Goal: Task Accomplishment & Management: Manage account settings

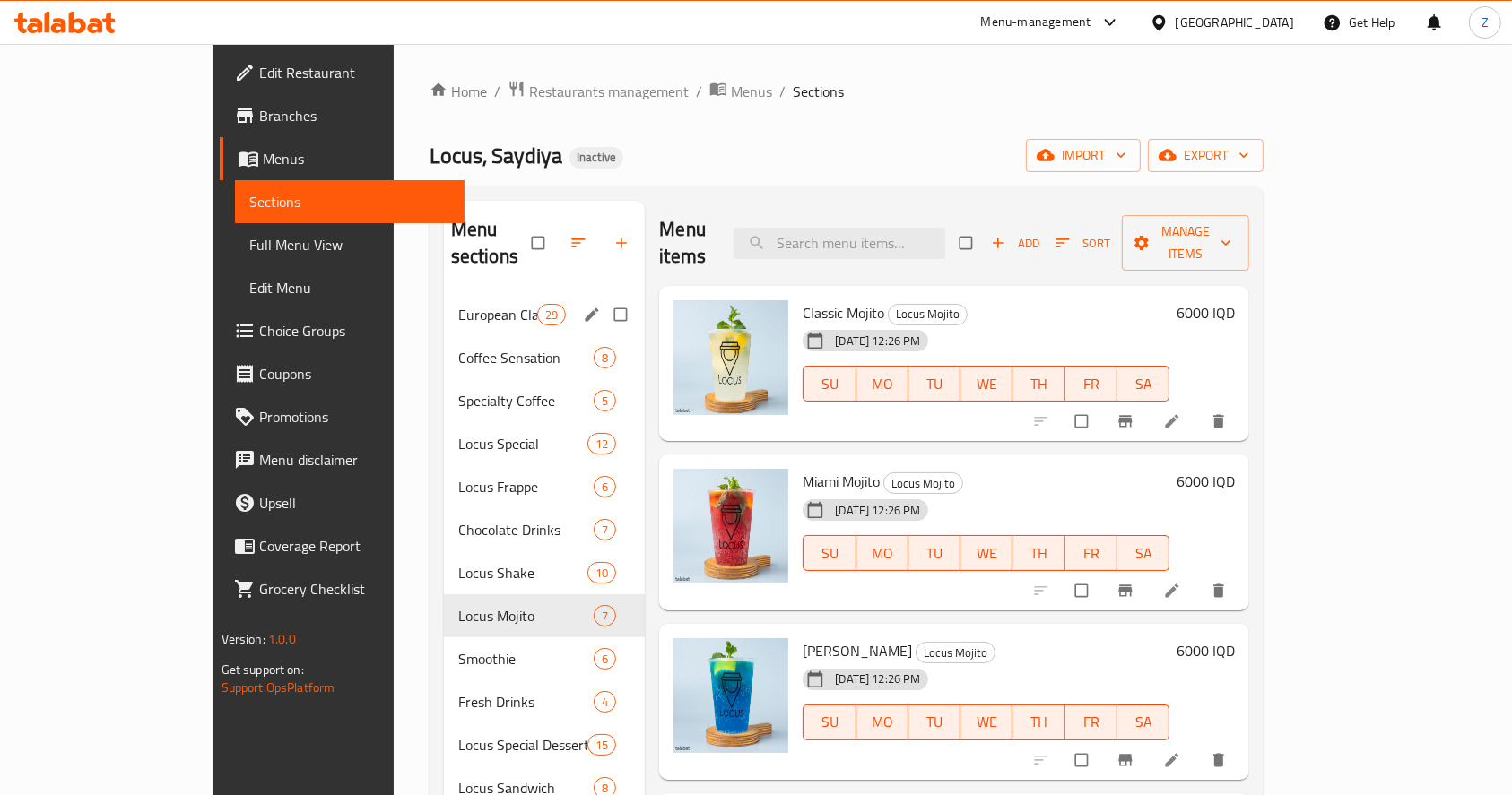
click at [458, 293] on div "European Classic Drinks 29" at bounding box center [545, 314] width 201 height 43
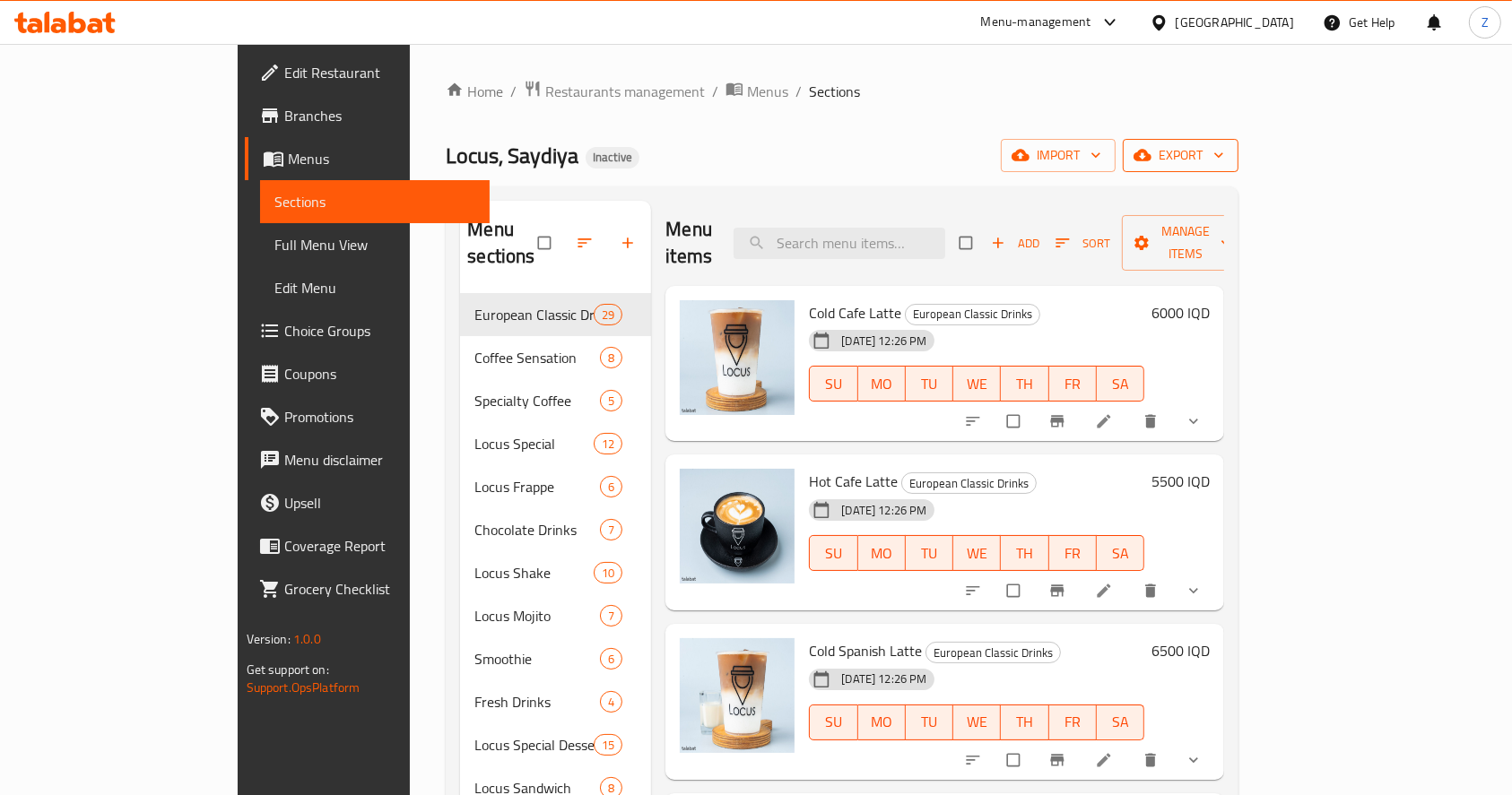
click at [1239, 140] on button "export" at bounding box center [1179, 155] width 115 height 33
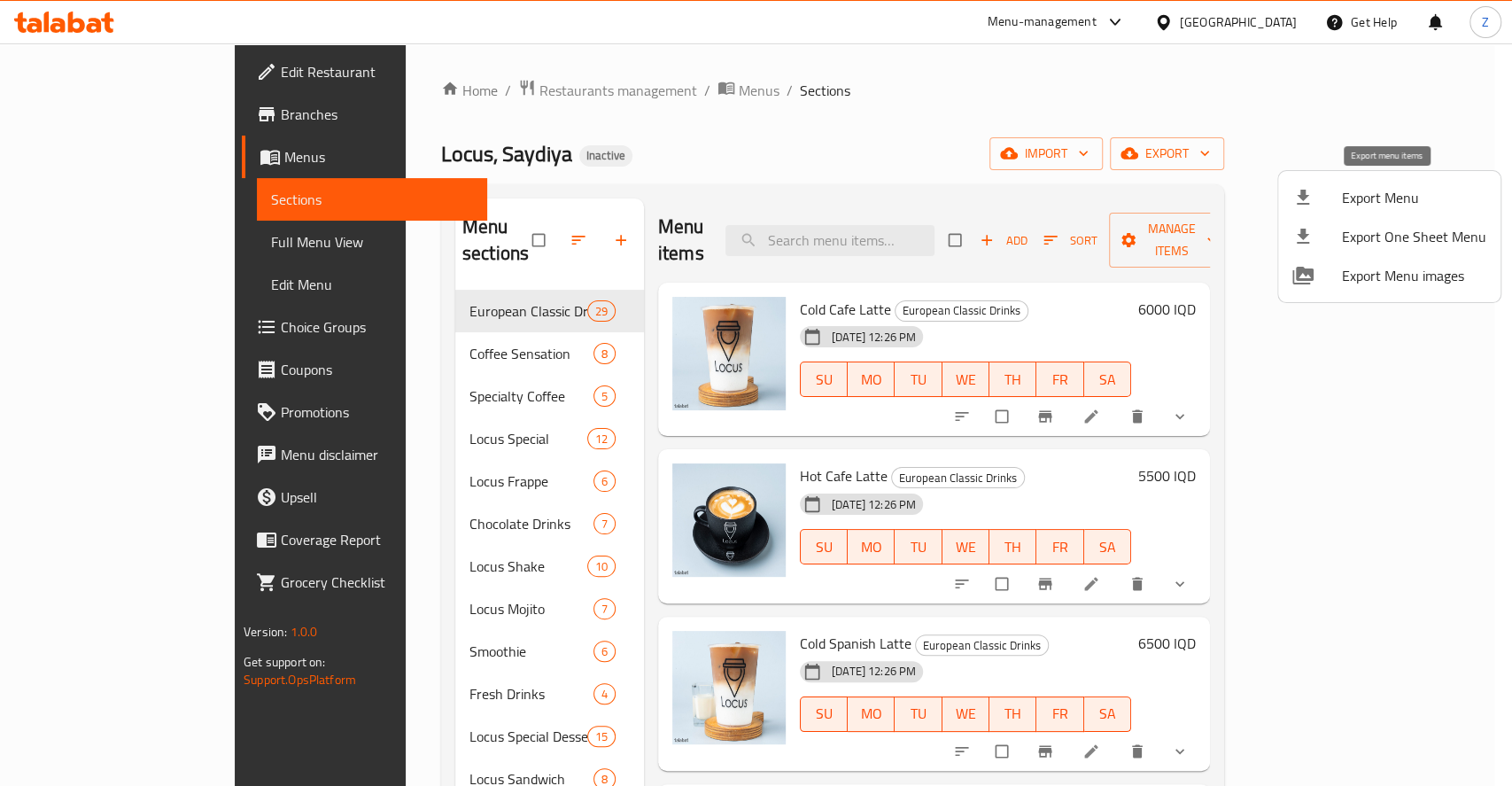
click at [1350, 201] on span "Export Menu" at bounding box center [1414, 197] width 144 height 21
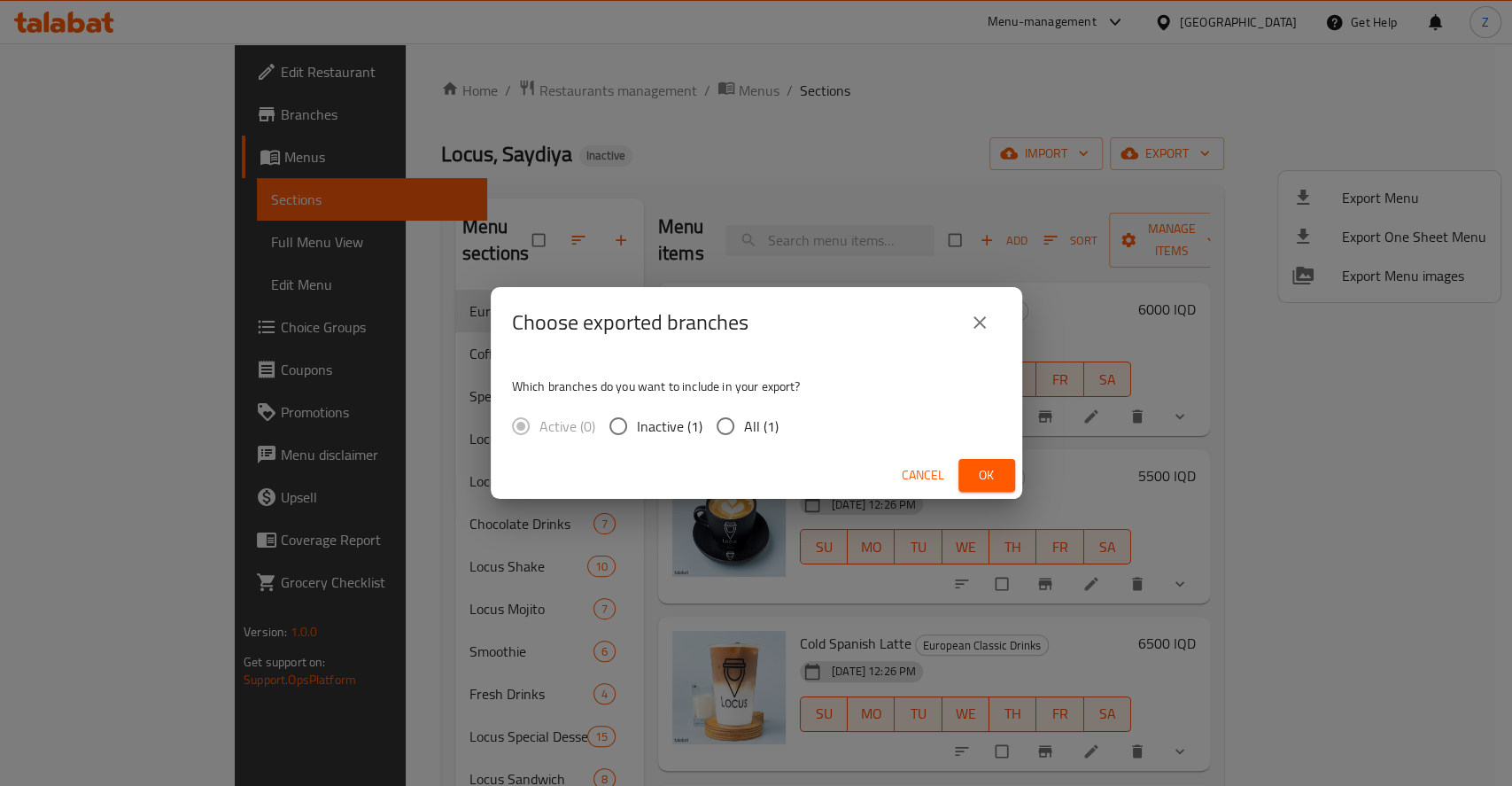
click at [702, 423] on div "Active (0) Inactive (1) All (1)" at bounding box center [652, 426] width 281 height 37
click at [748, 424] on span "All (1)" at bounding box center [761, 425] width 35 height 21
click at [744, 424] on input "All (1)" at bounding box center [725, 426] width 37 height 37
radio input "true"
click at [973, 469] on span "Ok" at bounding box center [986, 476] width 28 height 22
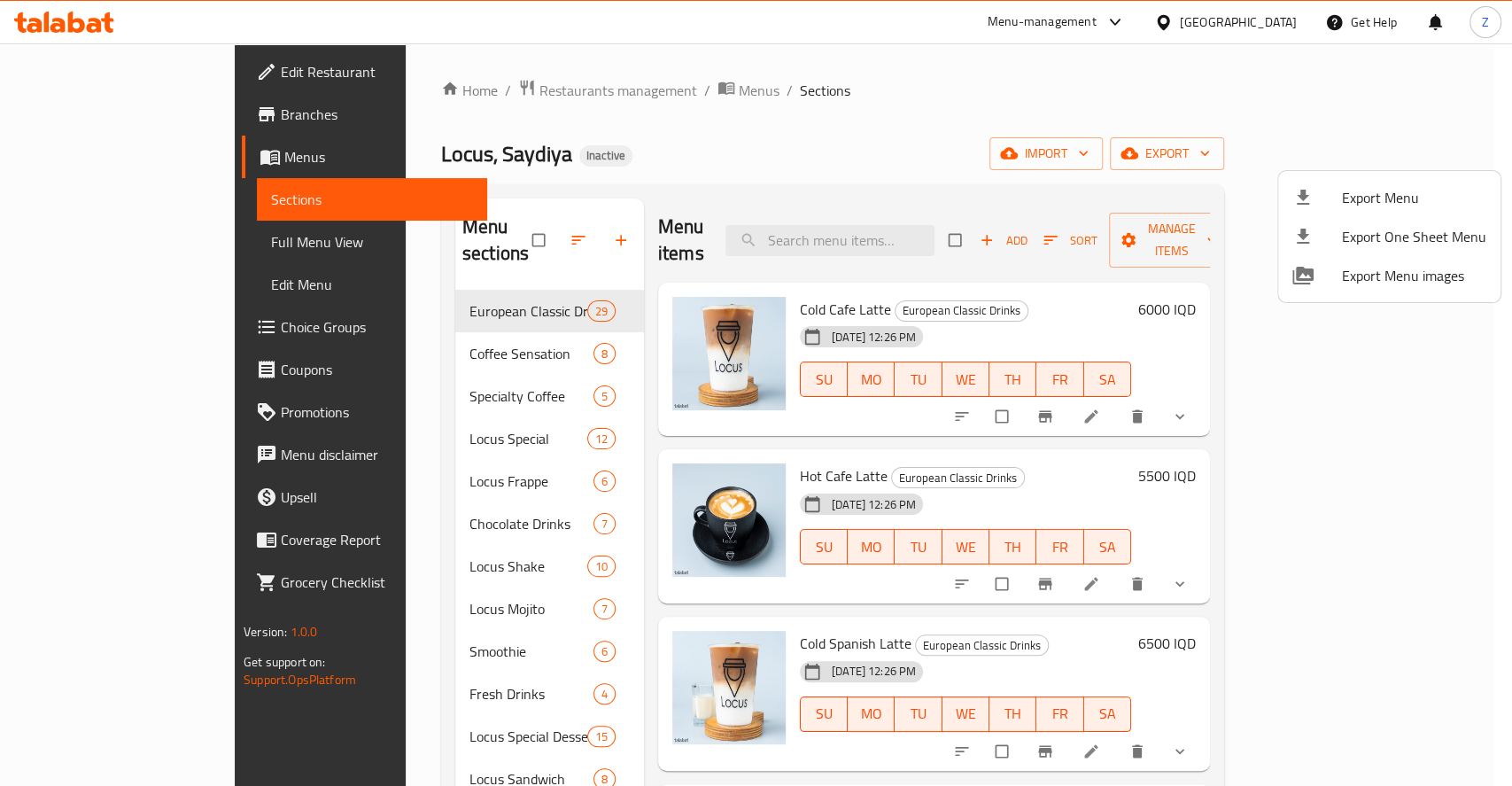
click at [871, 219] on div at bounding box center [756, 393] width 1512 height 786
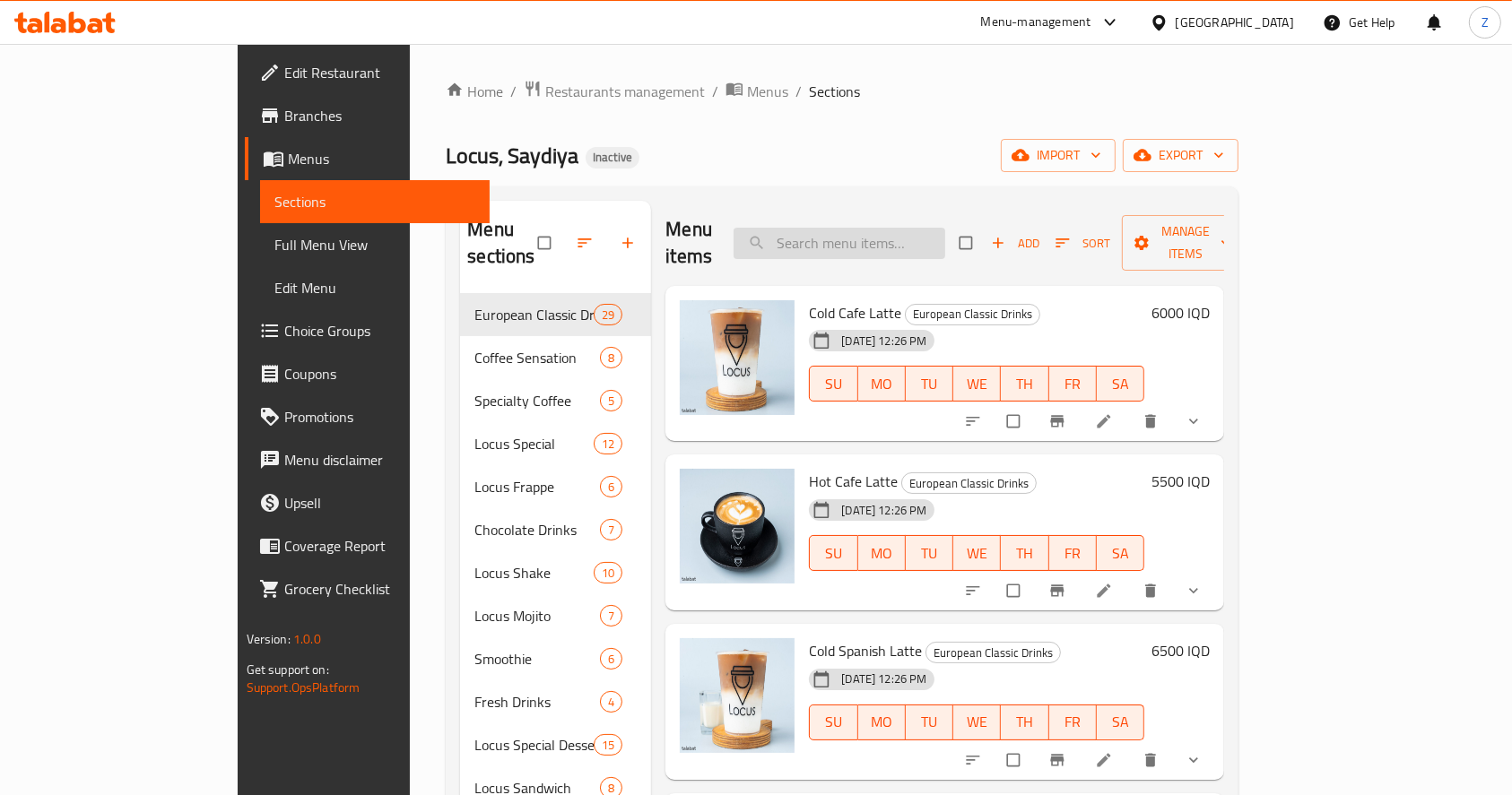
click at [877, 235] on input "search" at bounding box center [839, 244] width 212 height 31
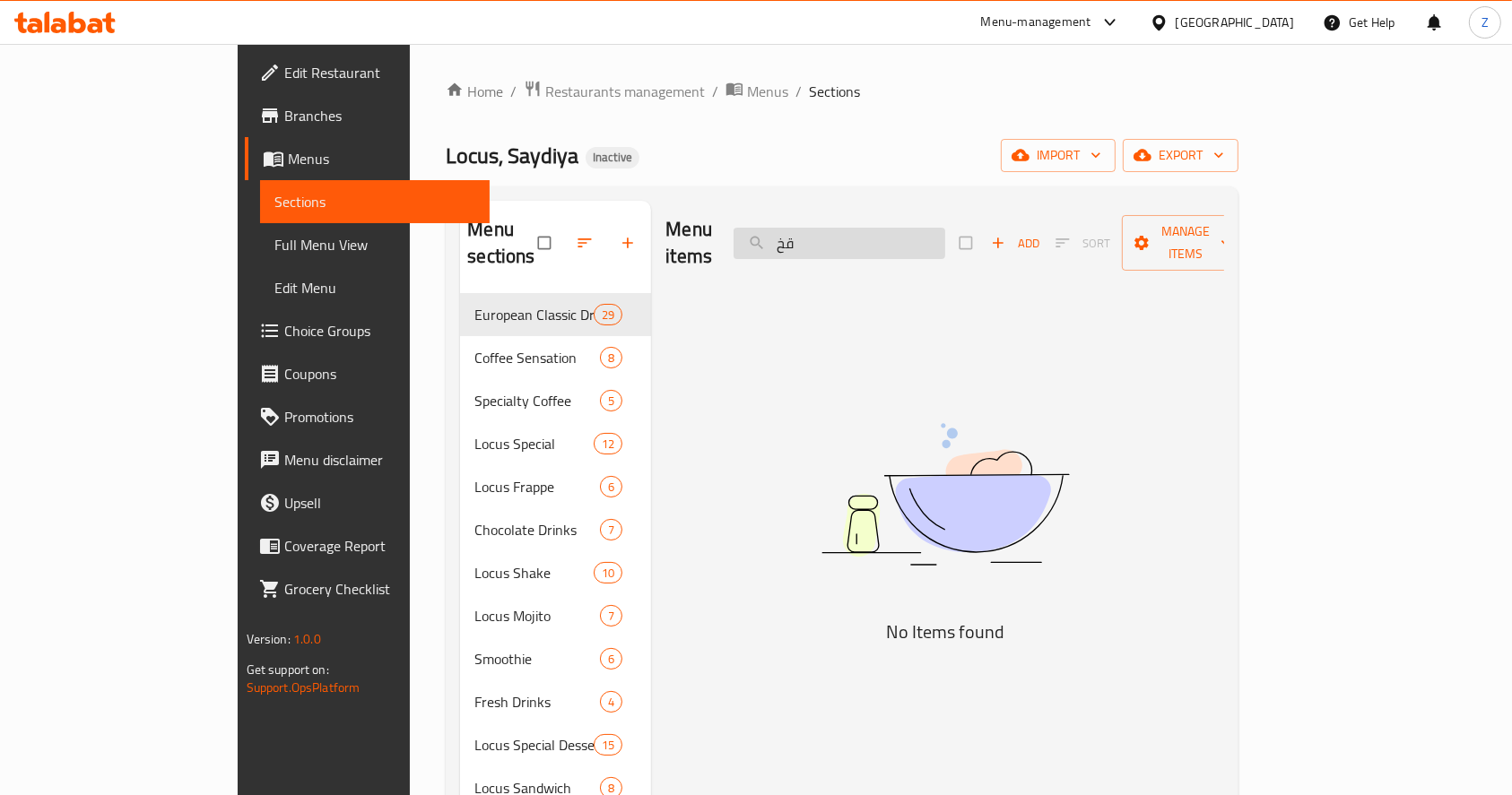
type input "ق"
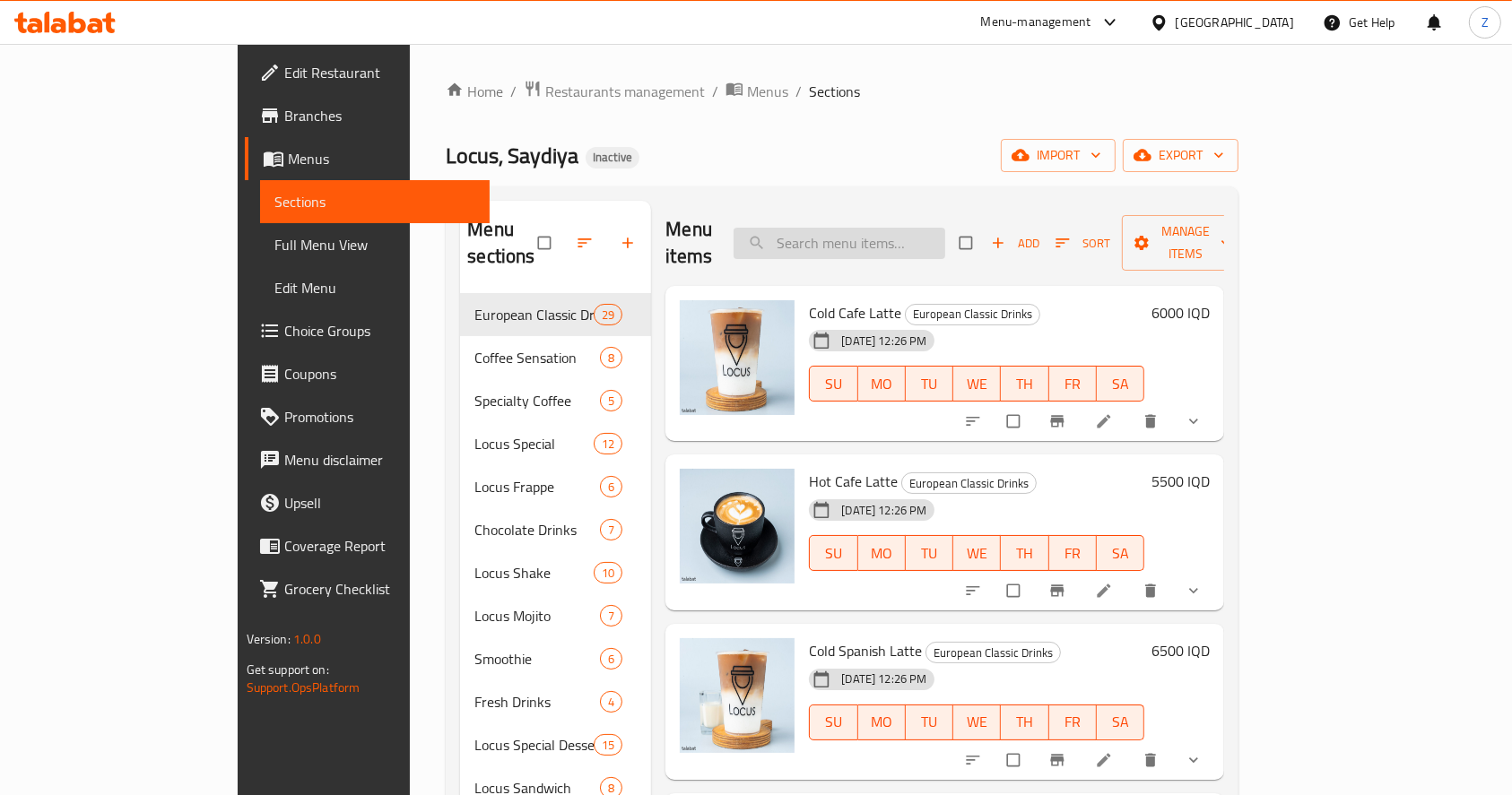
type input "ر"
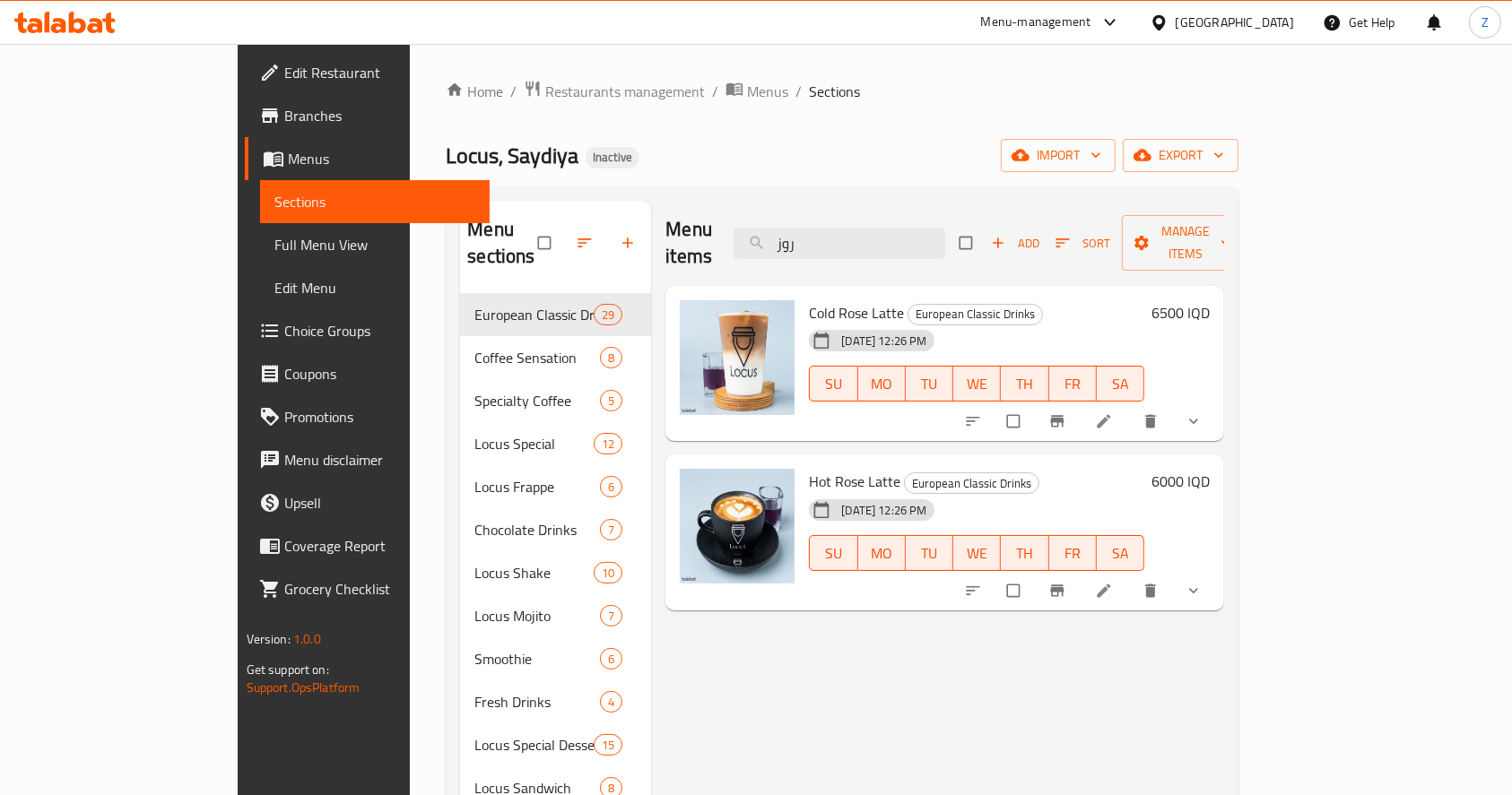
drag, startPoint x: 900, startPoint y: 233, endPoint x: 782, endPoint y: 236, distance: 118.0
click at [782, 236] on div "Menu items روز Add Sort Manage items" at bounding box center [944, 243] width 559 height 85
drag, startPoint x: 935, startPoint y: 223, endPoint x: 774, endPoint y: 235, distance: 161.4
click at [774, 235] on div "Menu items توفي Add Sort Manage items" at bounding box center [944, 243] width 559 height 85
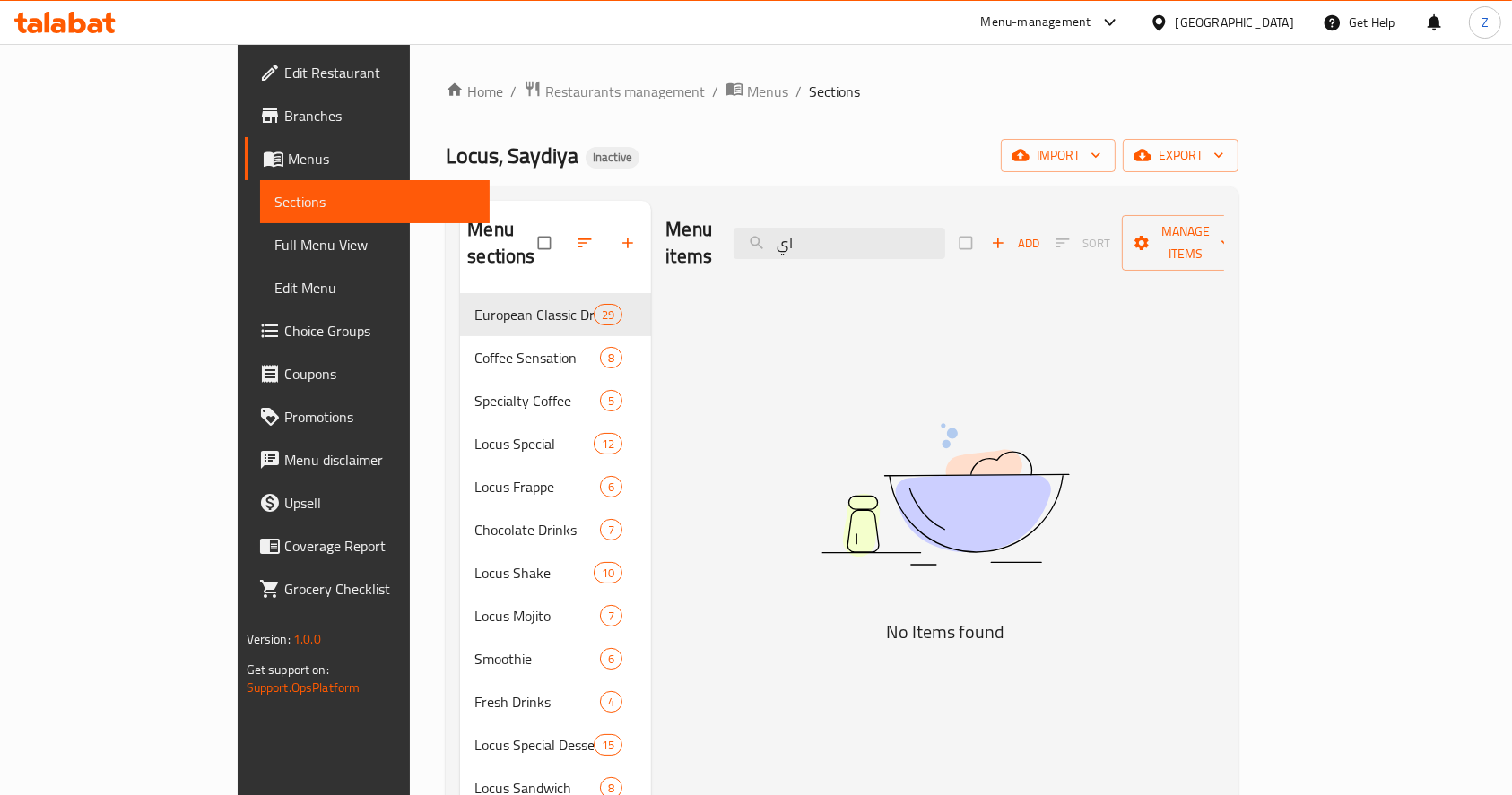
type input "ا"
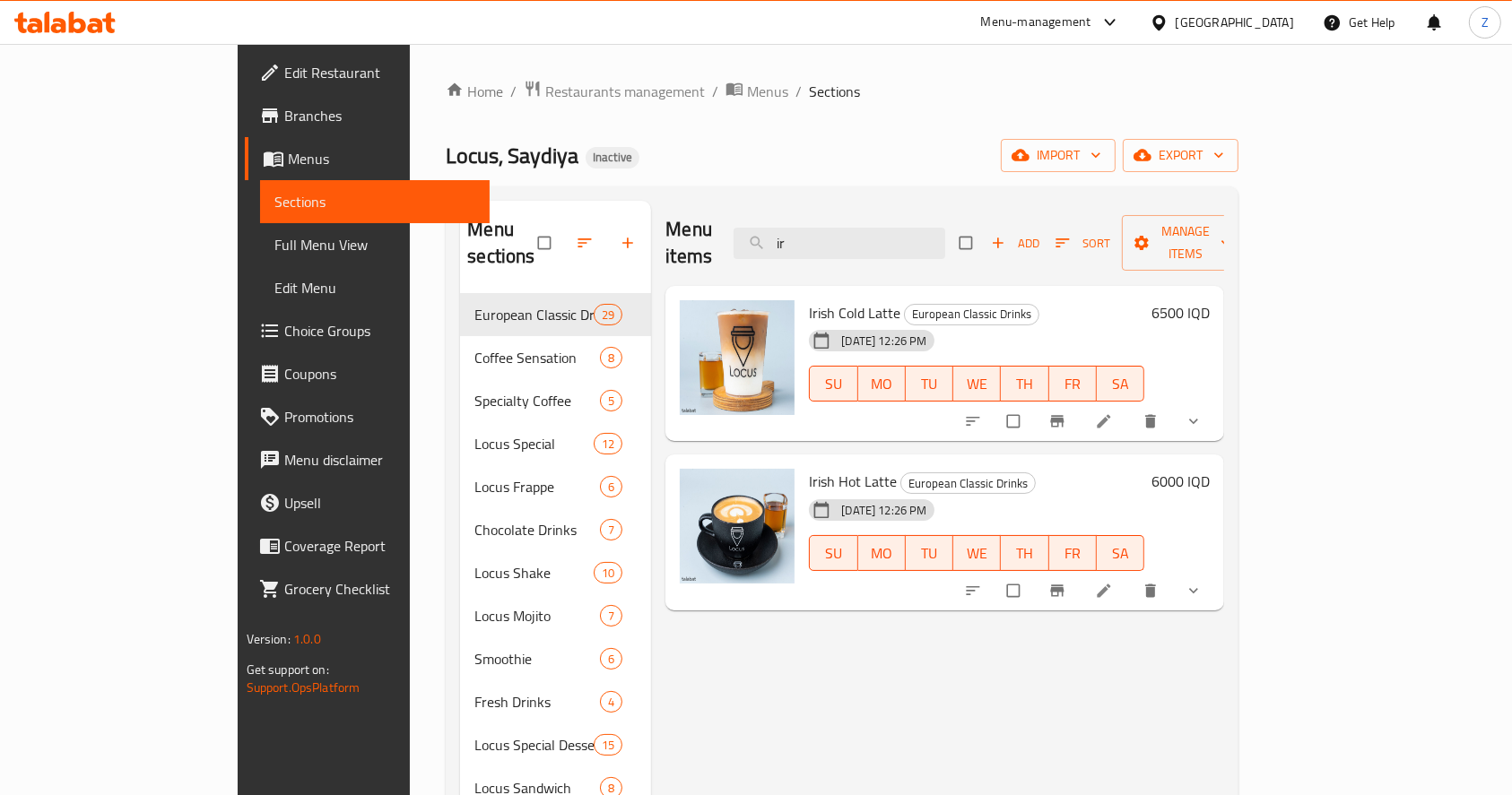
type input "i"
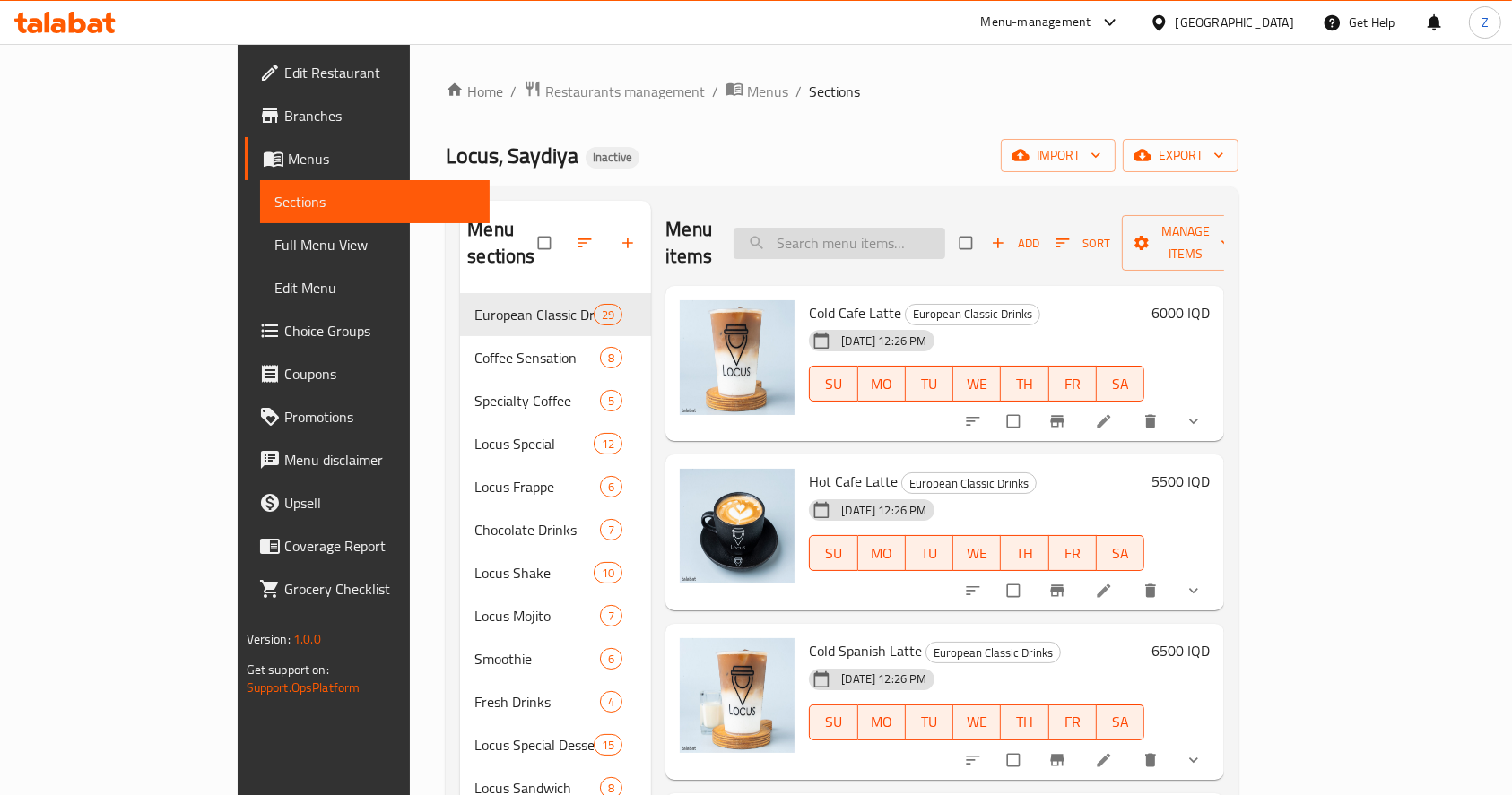
click at [891, 228] on input "search" at bounding box center [839, 244] width 212 height 31
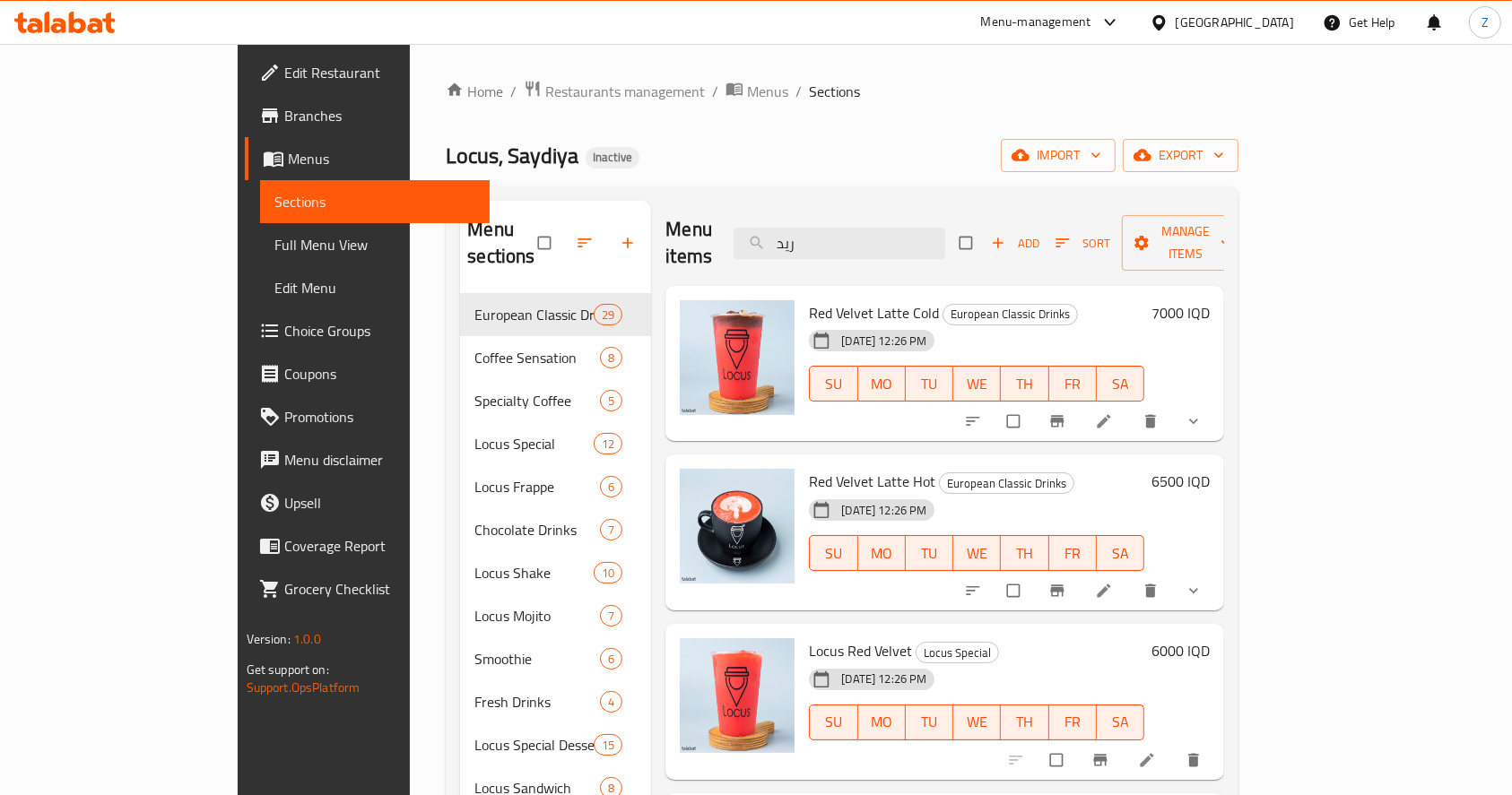
drag, startPoint x: 925, startPoint y: 233, endPoint x: 720, endPoint y: 235, distance: 205.0
click at [731, 238] on div "Menu items ريد Add Sort Manage items" at bounding box center [944, 243] width 559 height 85
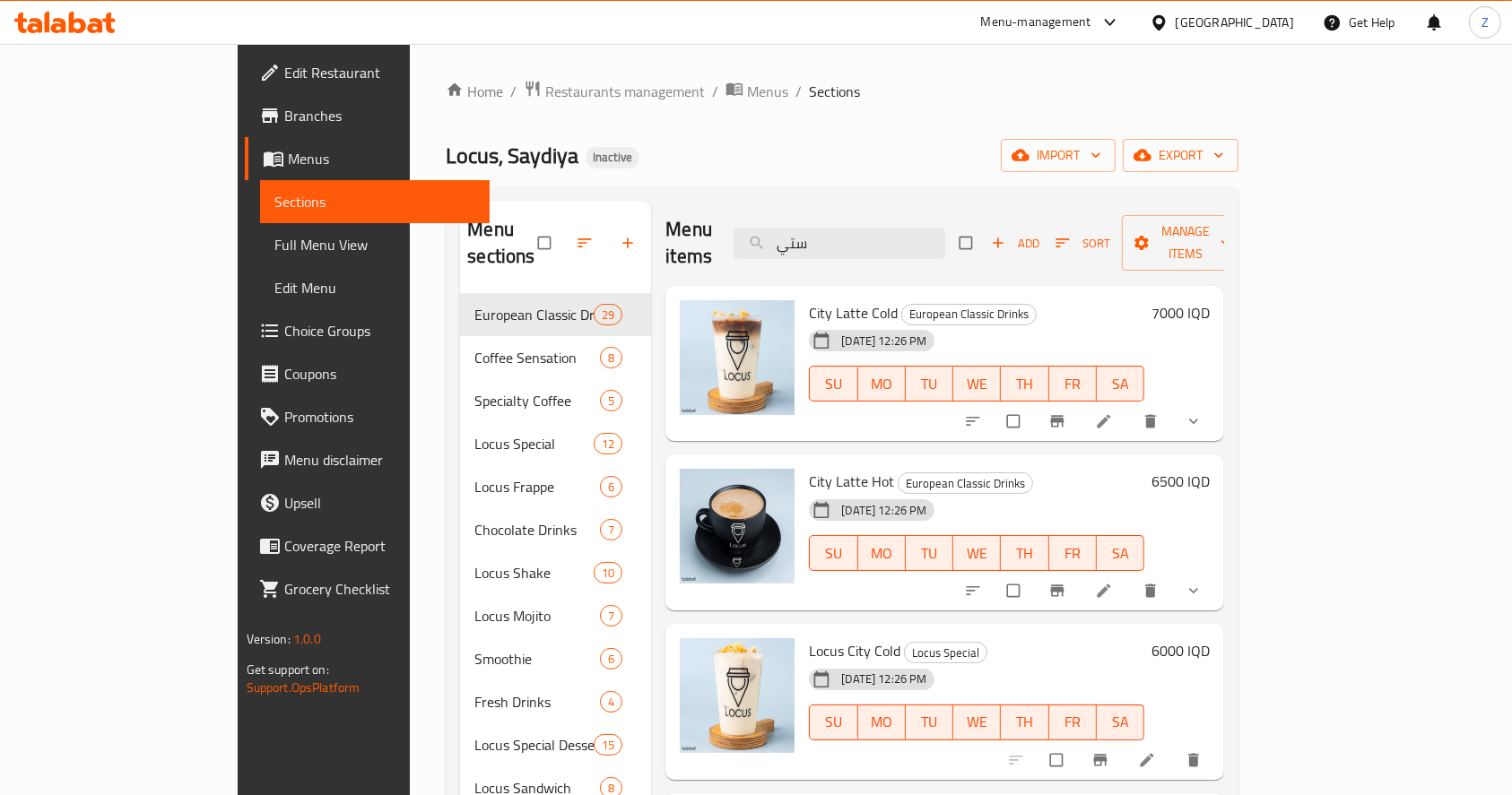
drag, startPoint x: 863, startPoint y: 236, endPoint x: 804, endPoint y: 236, distance: 59.0
click at [819, 235] on input "ستي" at bounding box center [839, 244] width 212 height 31
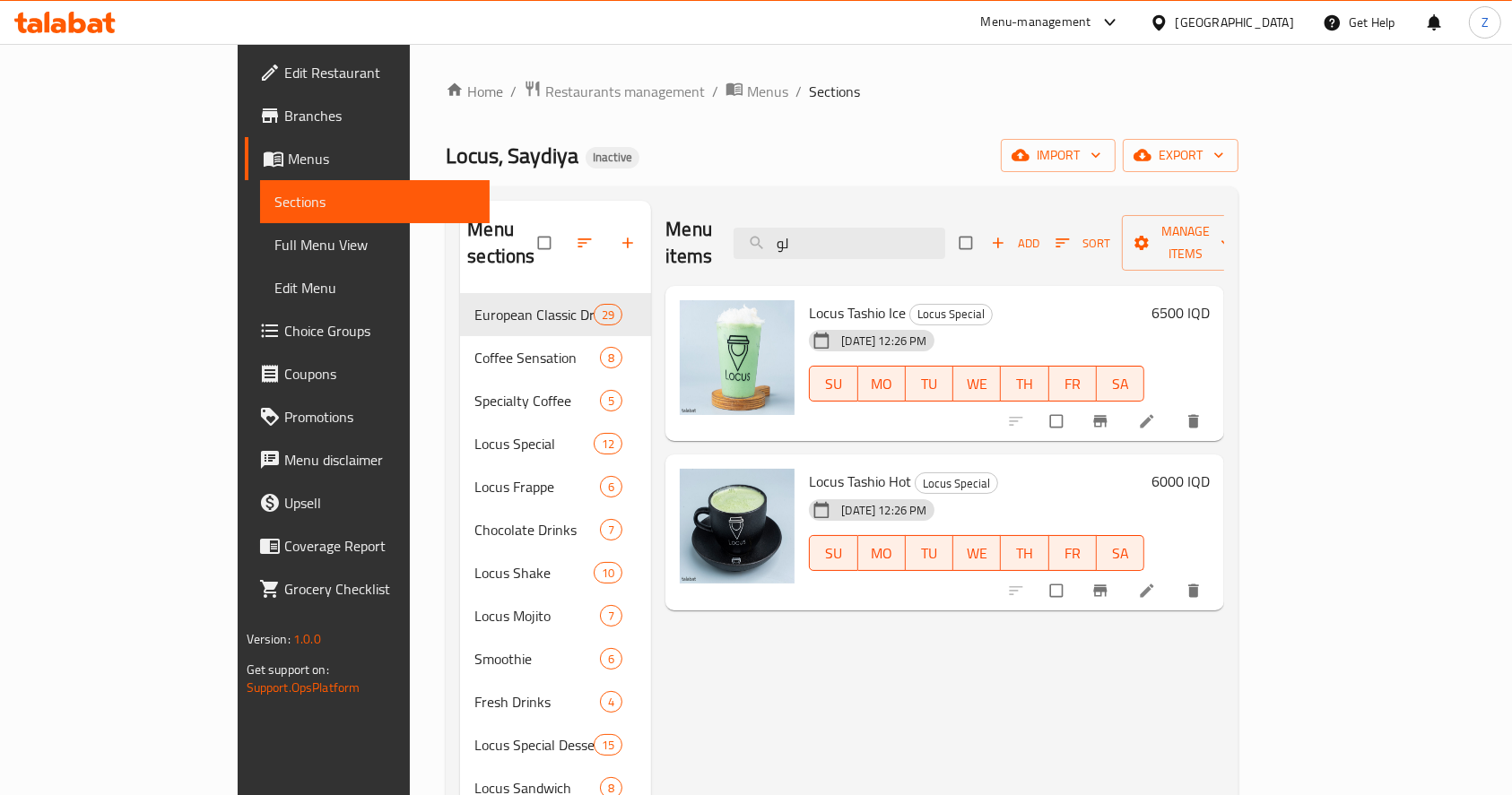
type input "ل"
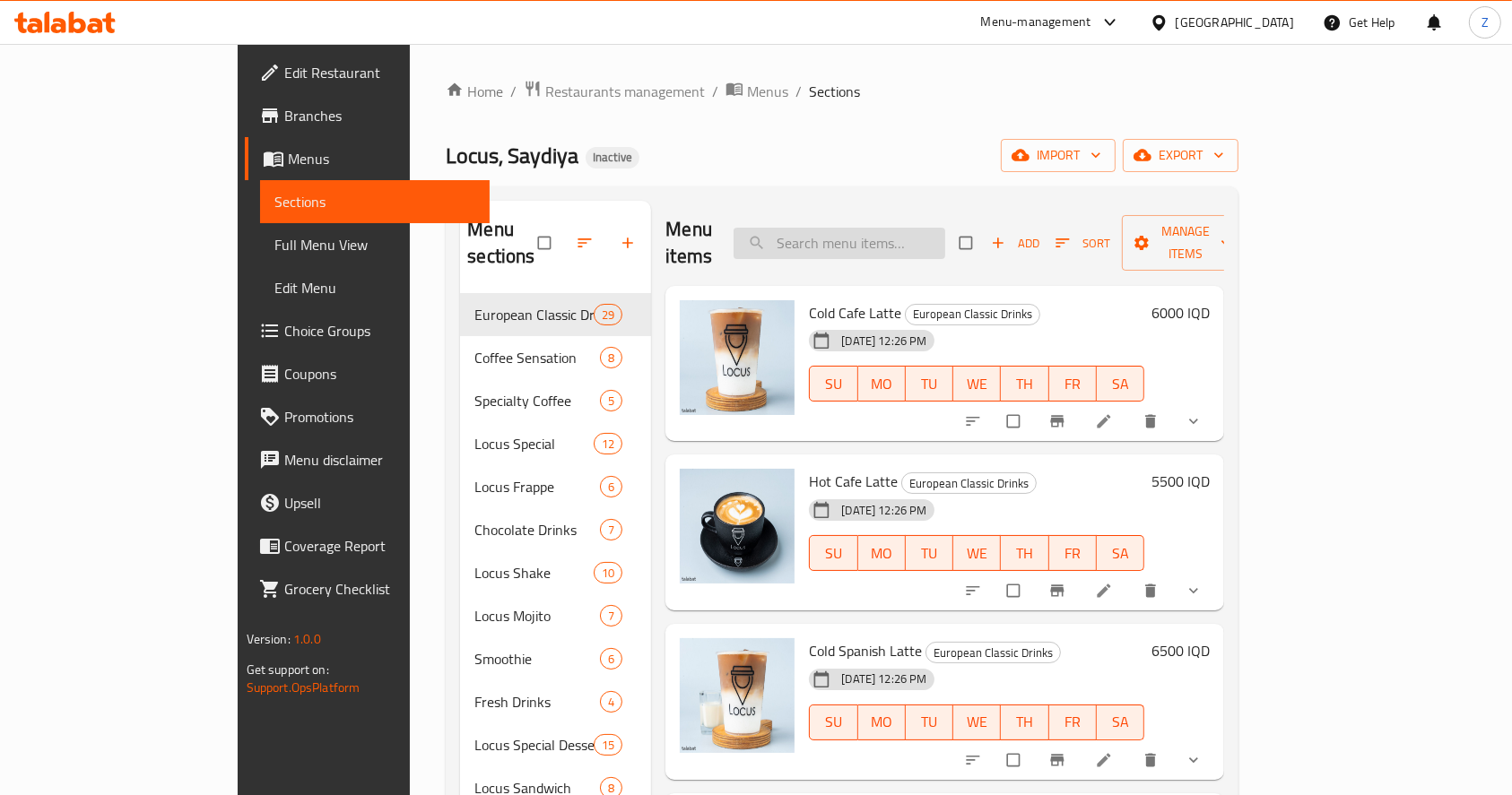
click at [865, 235] on input "search" at bounding box center [839, 244] width 212 height 31
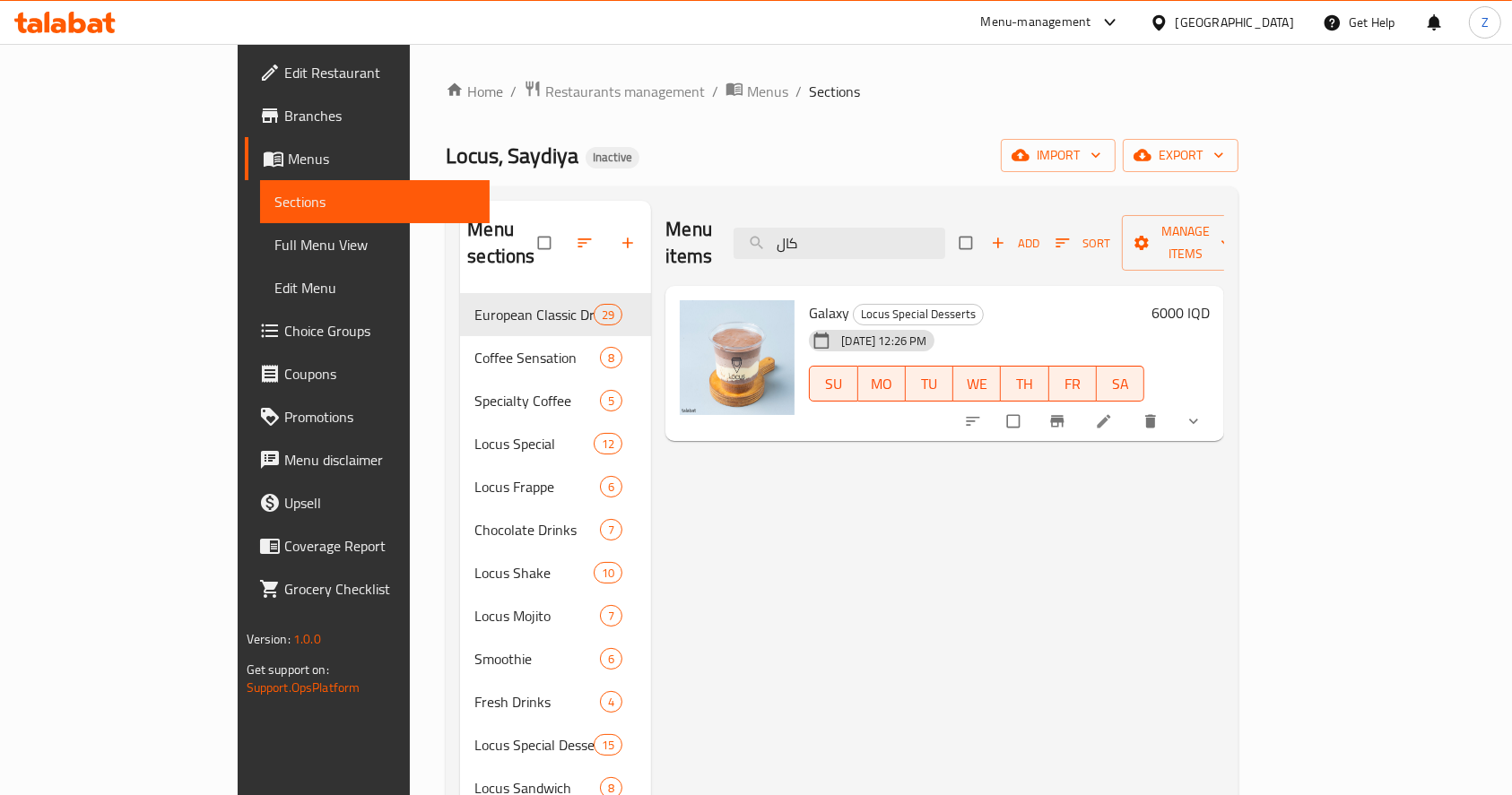
drag, startPoint x: 852, startPoint y: 233, endPoint x: 750, endPoint y: 225, distance: 102.3
click at [755, 233] on div "Menu items كال Add Sort Manage items" at bounding box center [944, 243] width 559 height 85
type input "م"
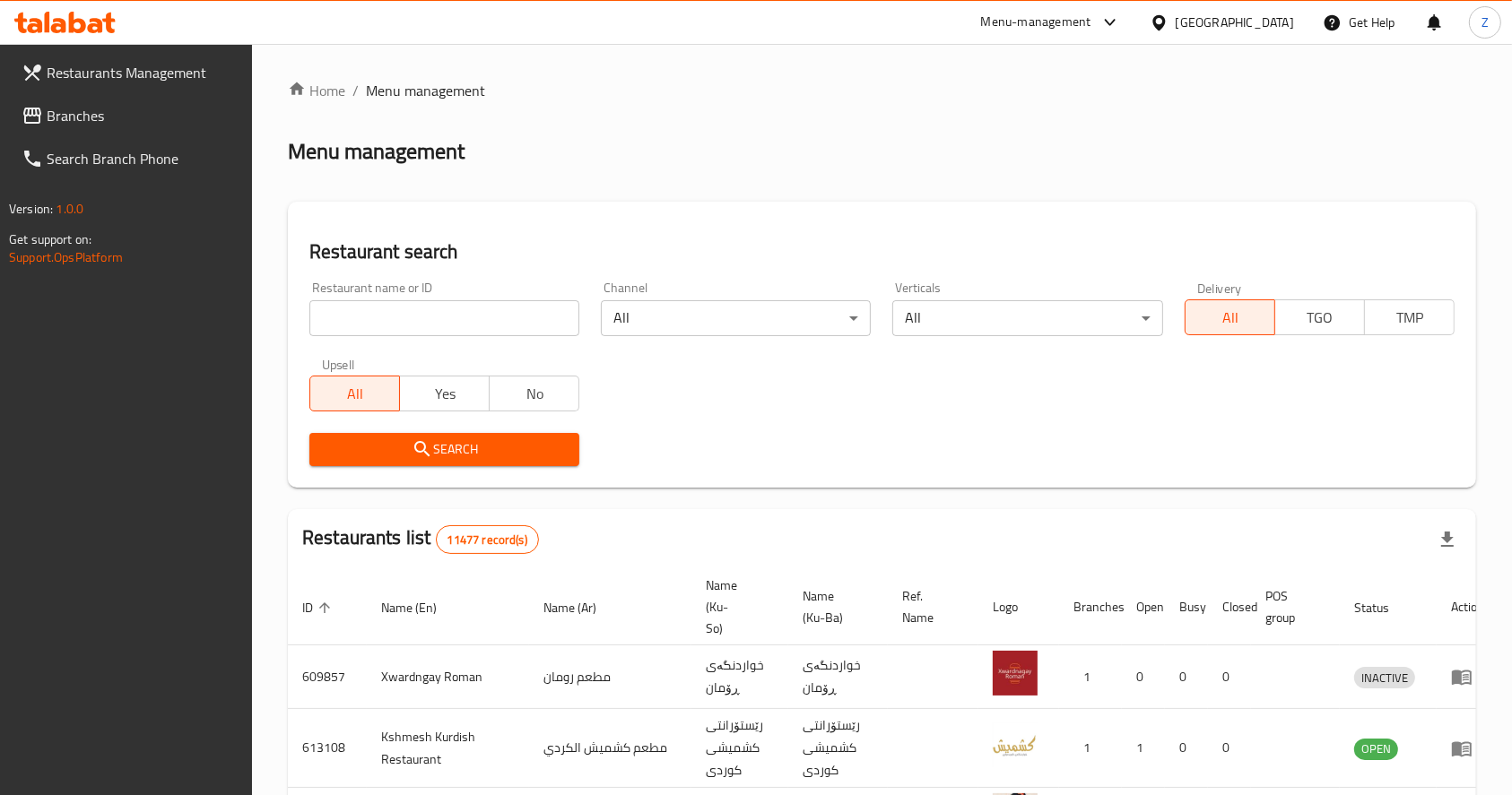
click at [424, 318] on input "search" at bounding box center [444, 318] width 270 height 36
type input "لوكاس"
click button "Search" at bounding box center [444, 450] width 270 height 33
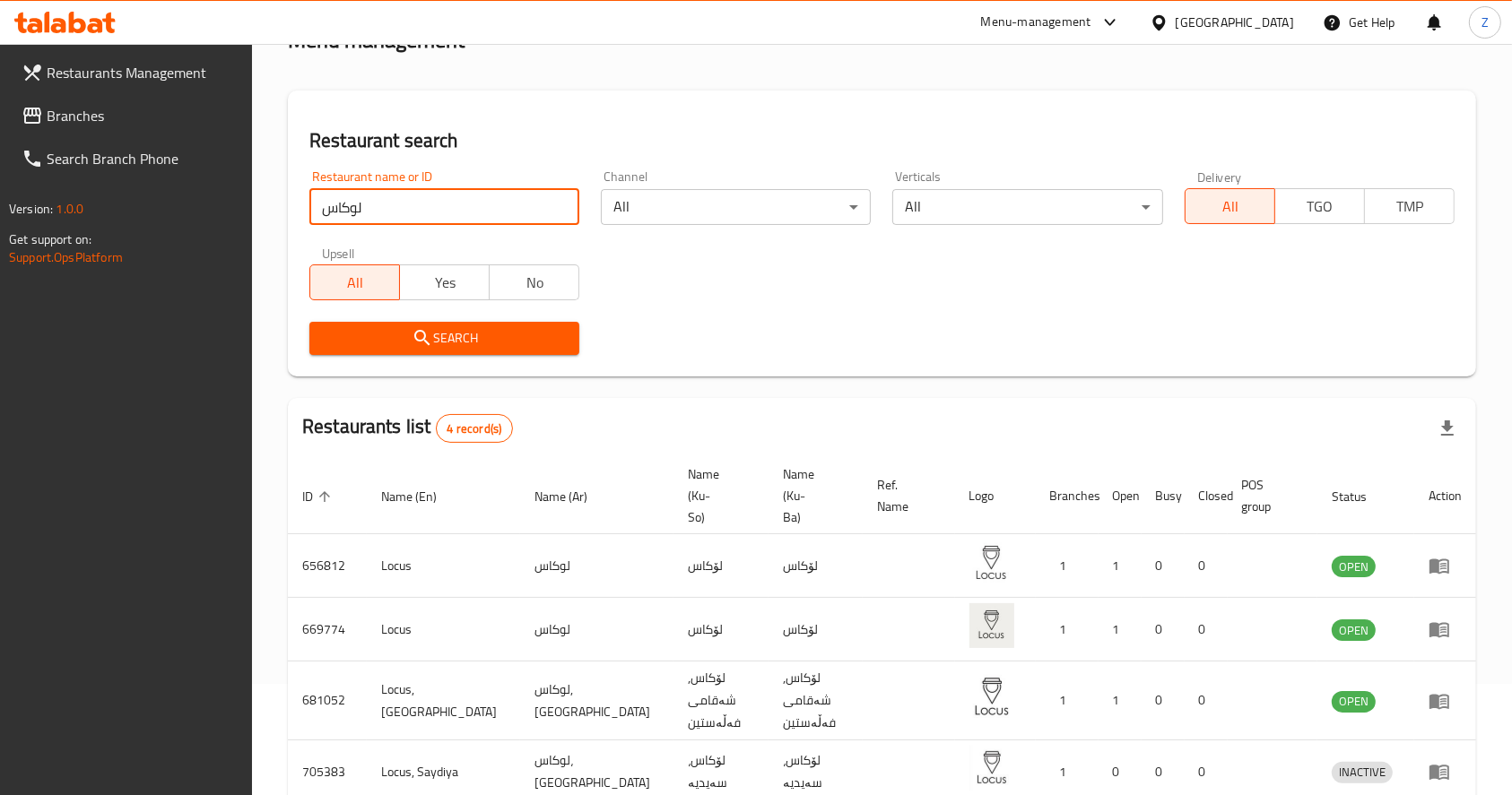
scroll to position [194, 0]
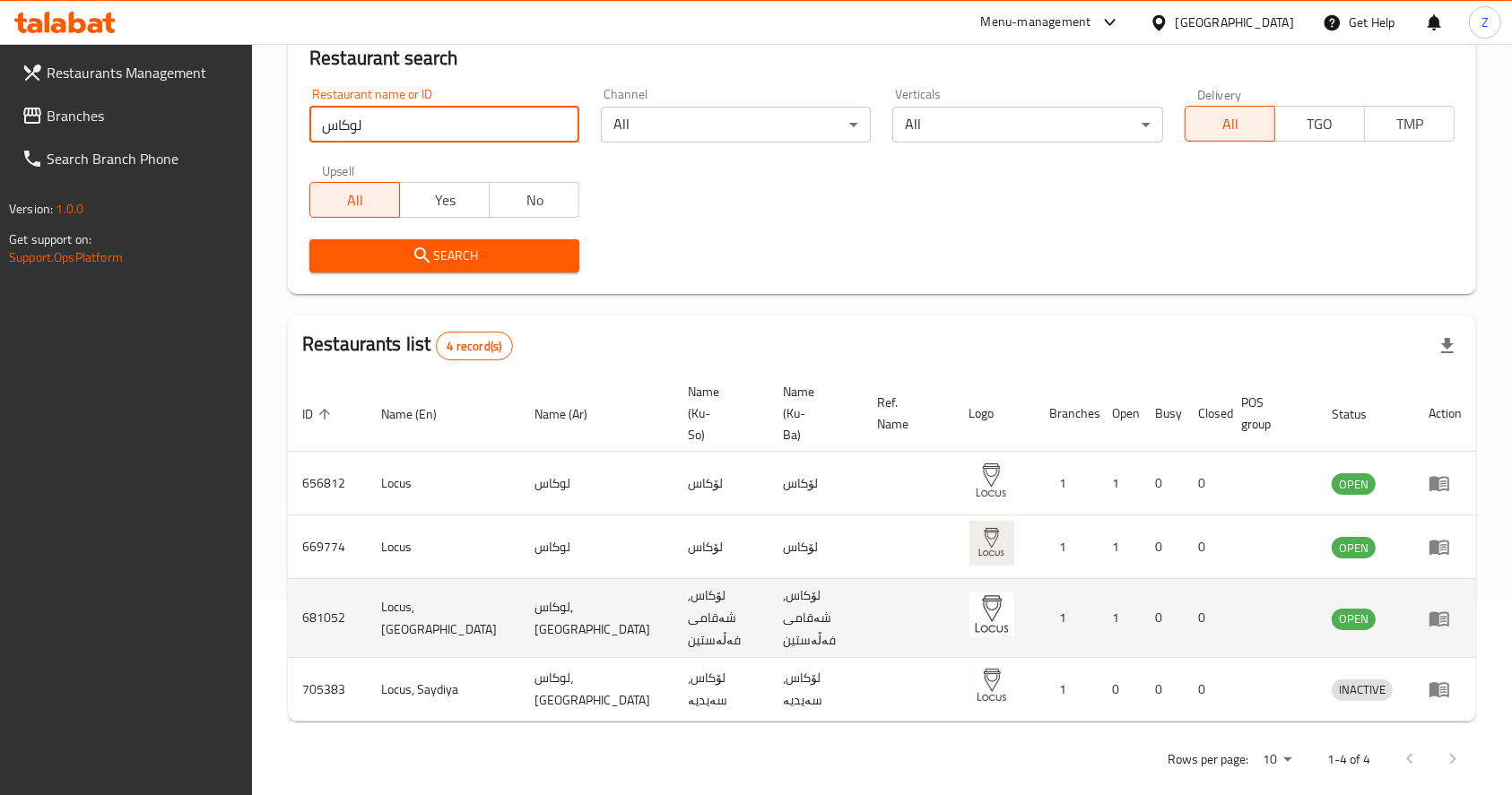
click at [1440, 608] on icon "enhanced table" at bounding box center [1438, 618] width 21 height 21
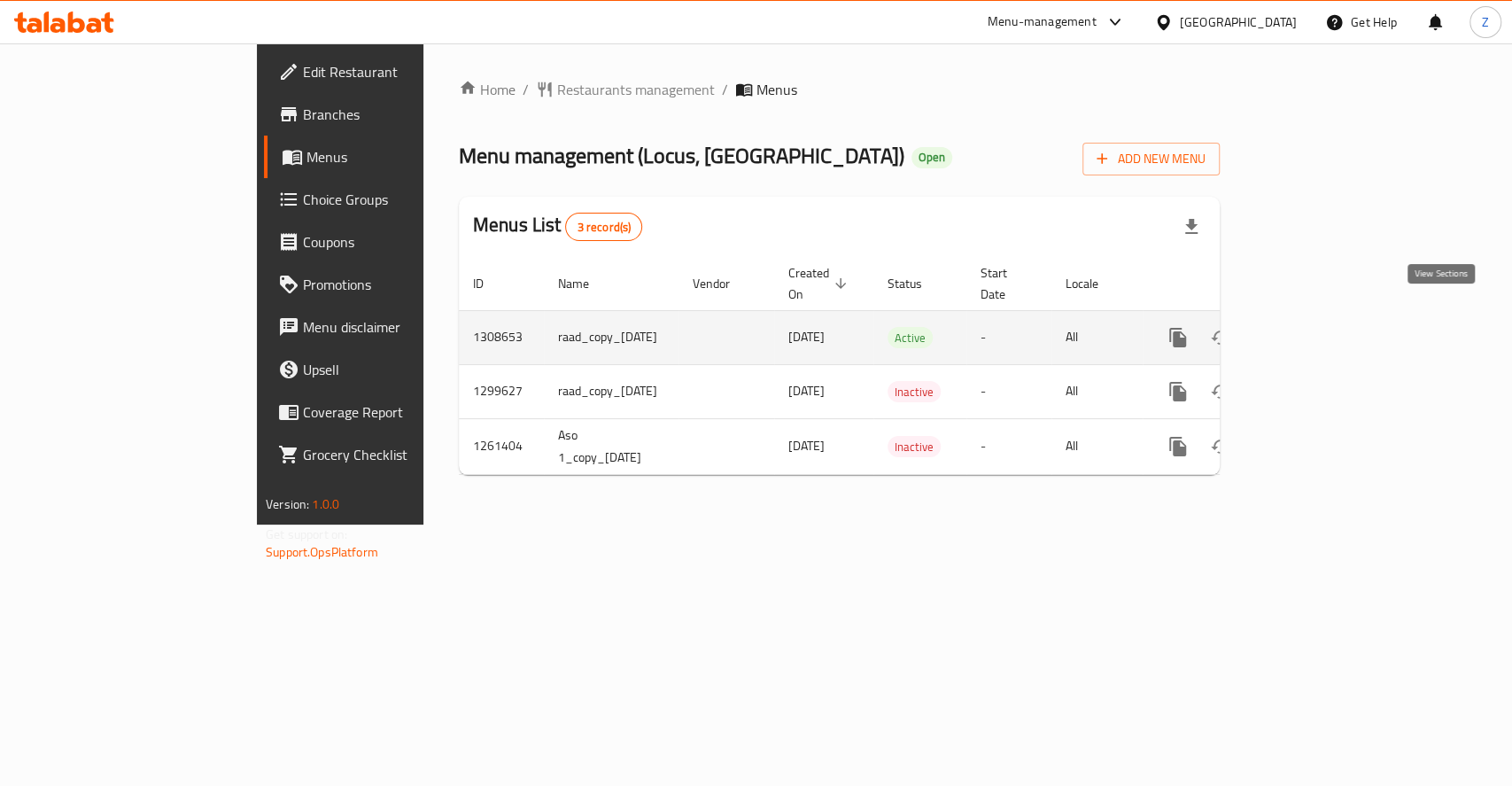
click at [1316, 327] on icon "enhanced table" at bounding box center [1305, 337] width 21 height 21
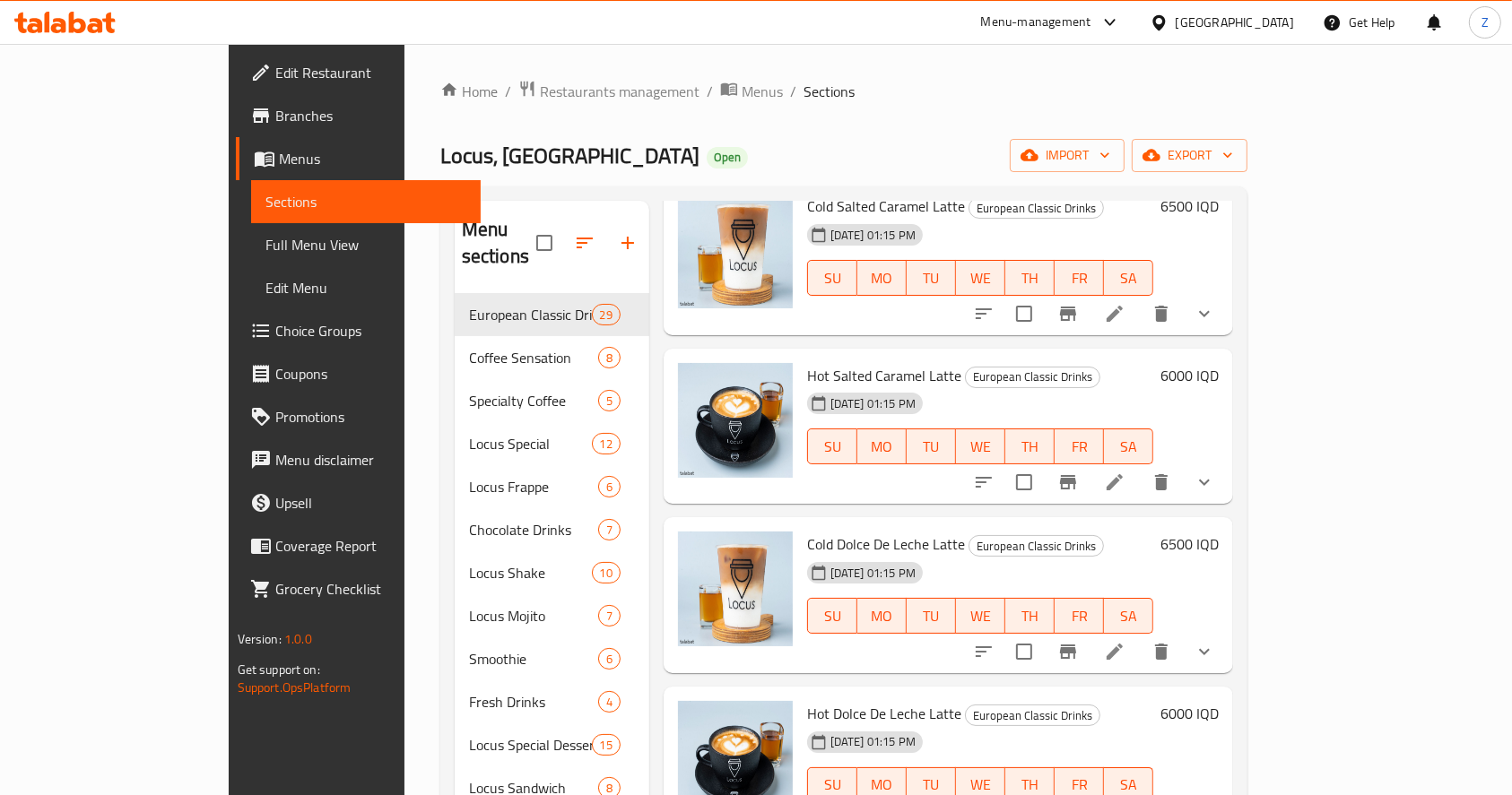
scroll to position [837, 0]
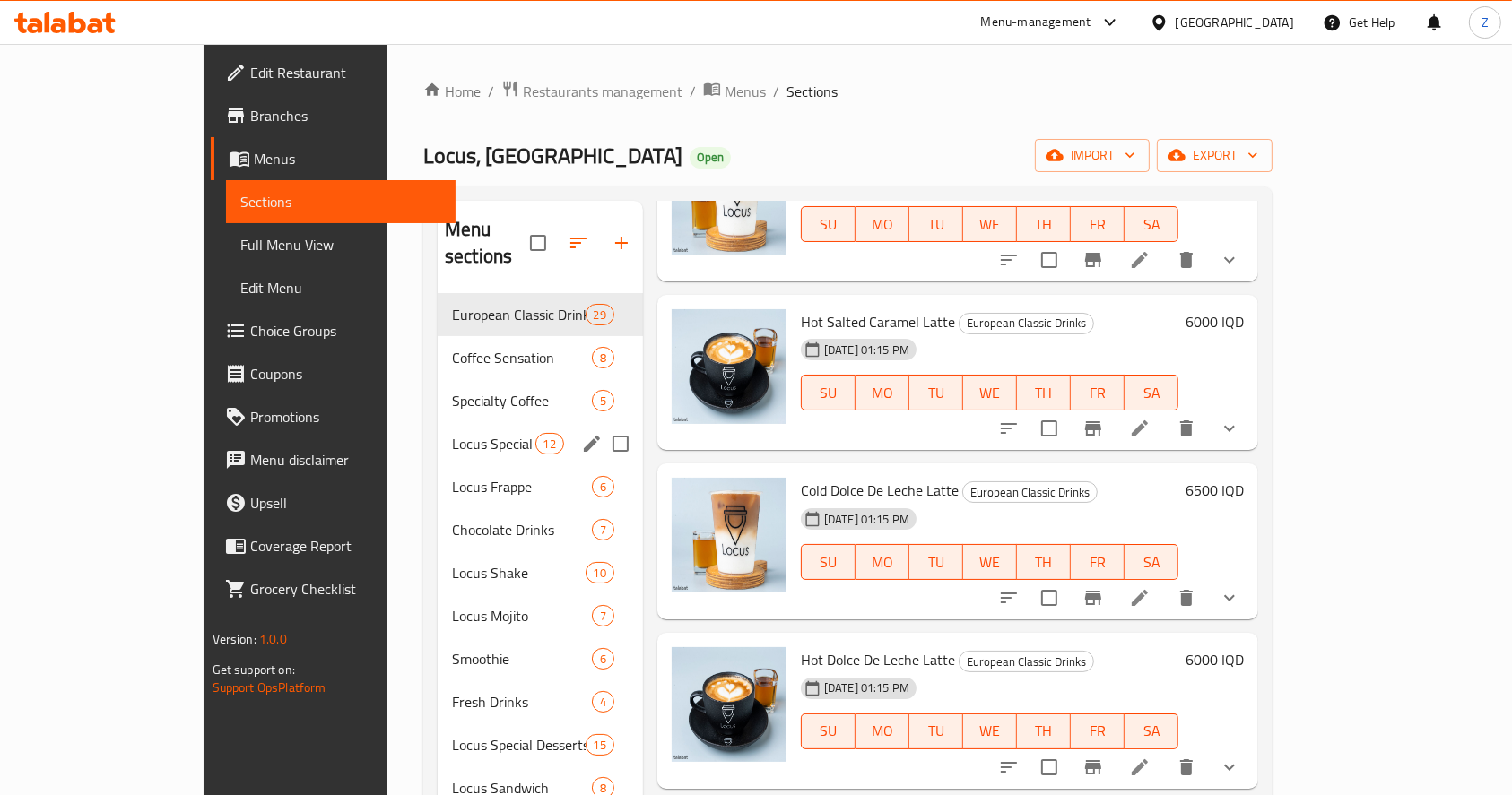
click at [452, 433] on span "Locus Special" at bounding box center [493, 443] width 83 height 21
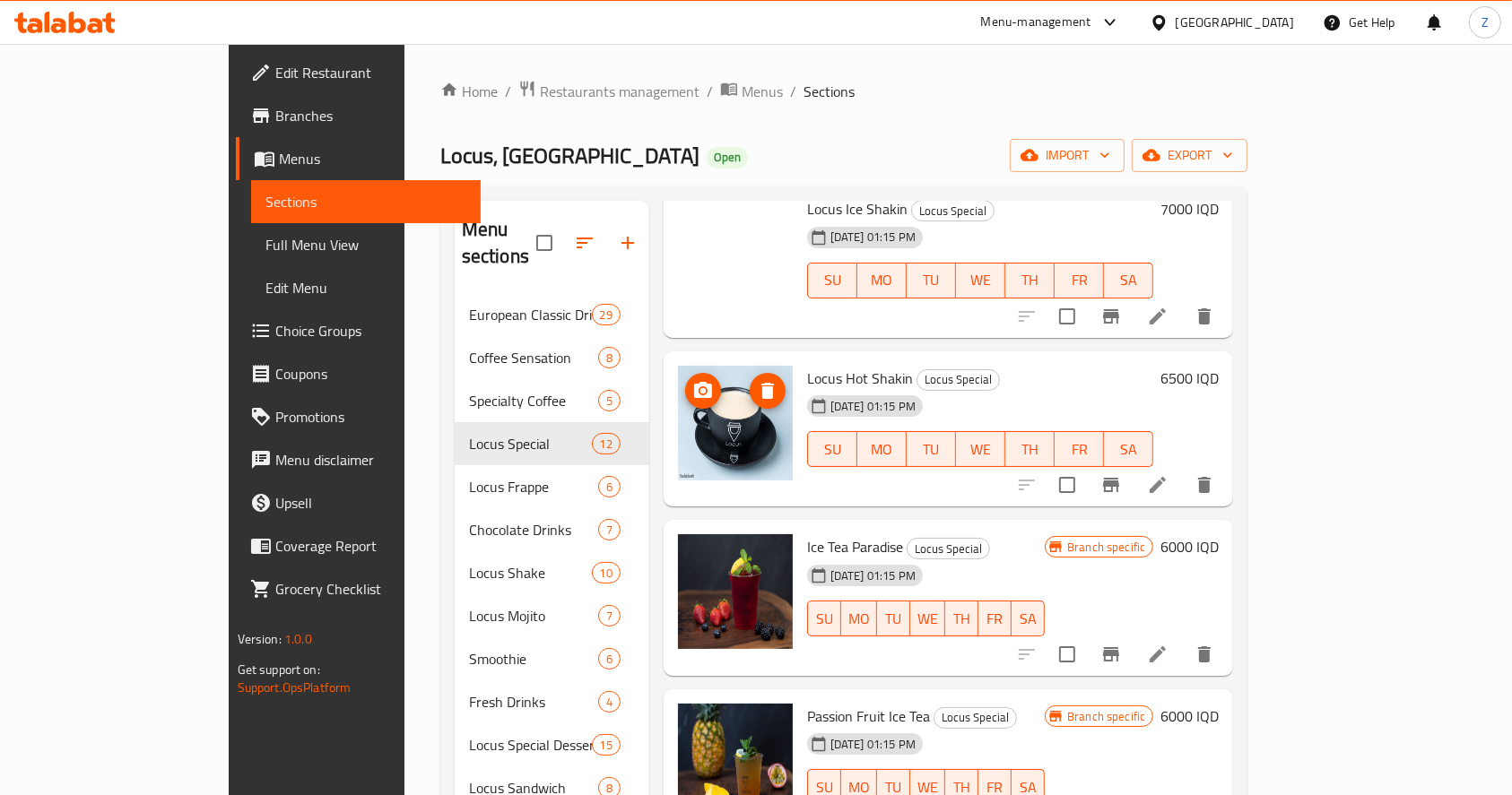
scroll to position [441, 0]
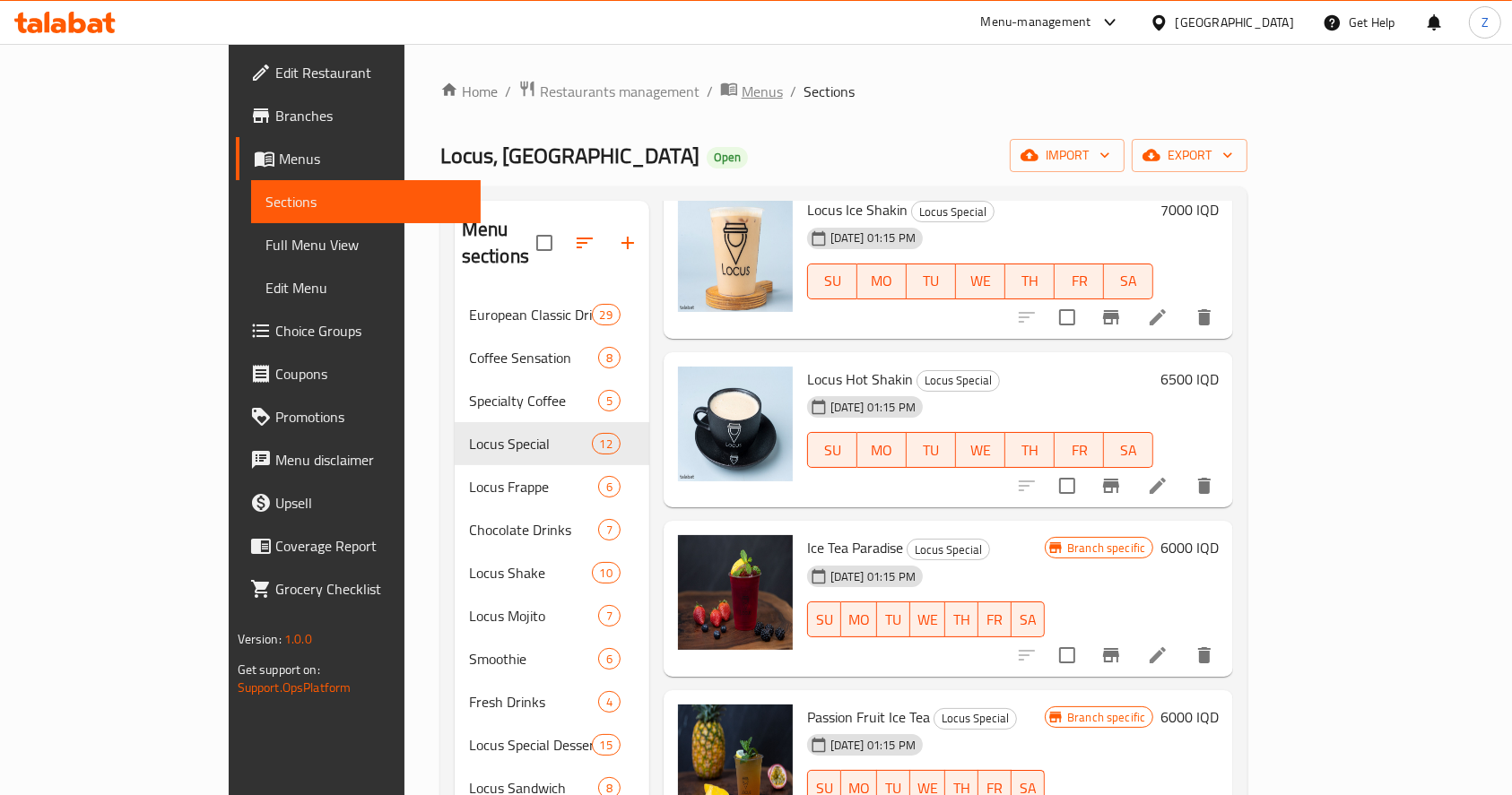
click at [742, 94] on span "Menus" at bounding box center [762, 90] width 42 height 21
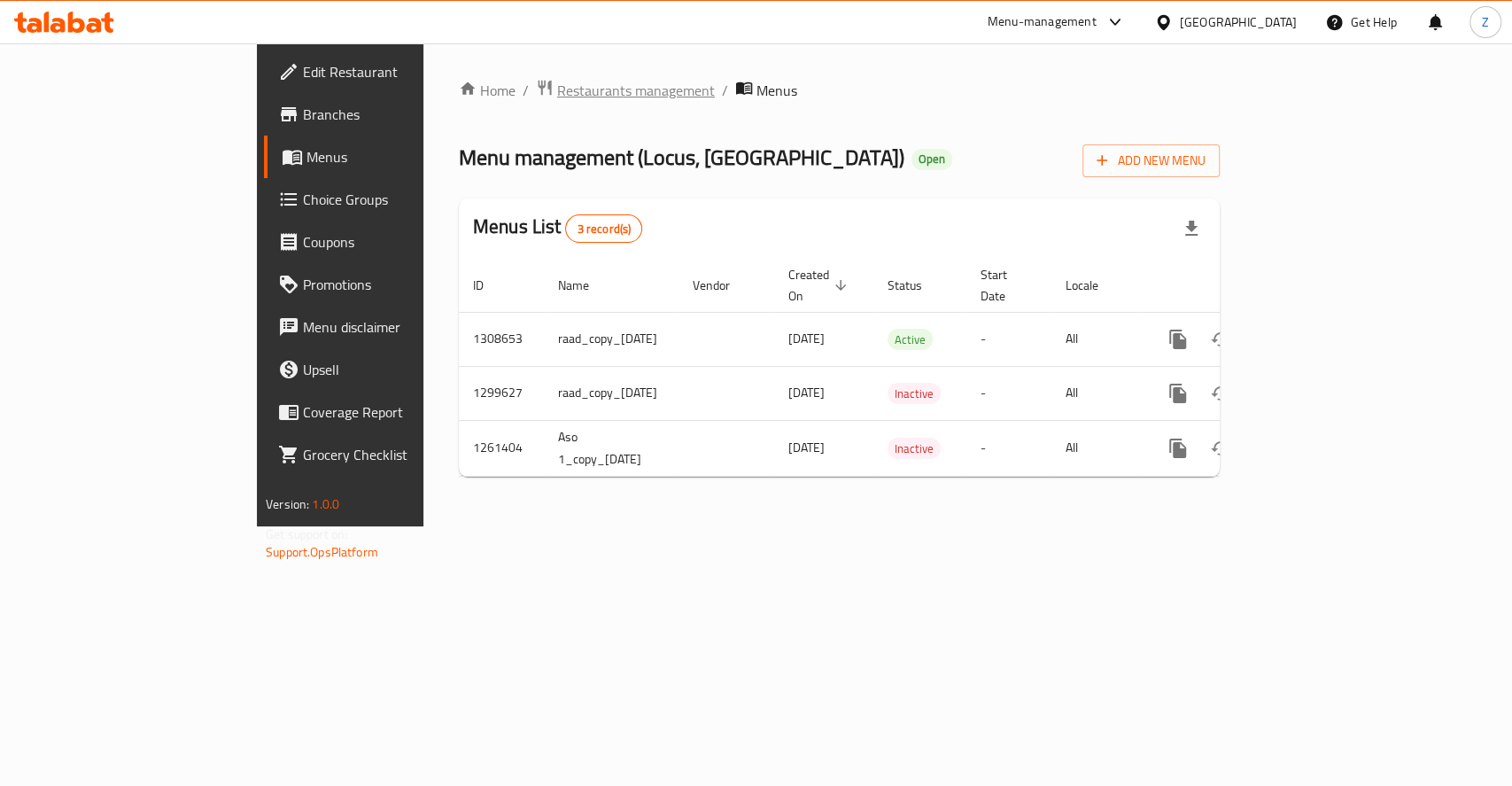
click at [558, 94] on span "Restaurants management" at bounding box center [636, 89] width 158 height 21
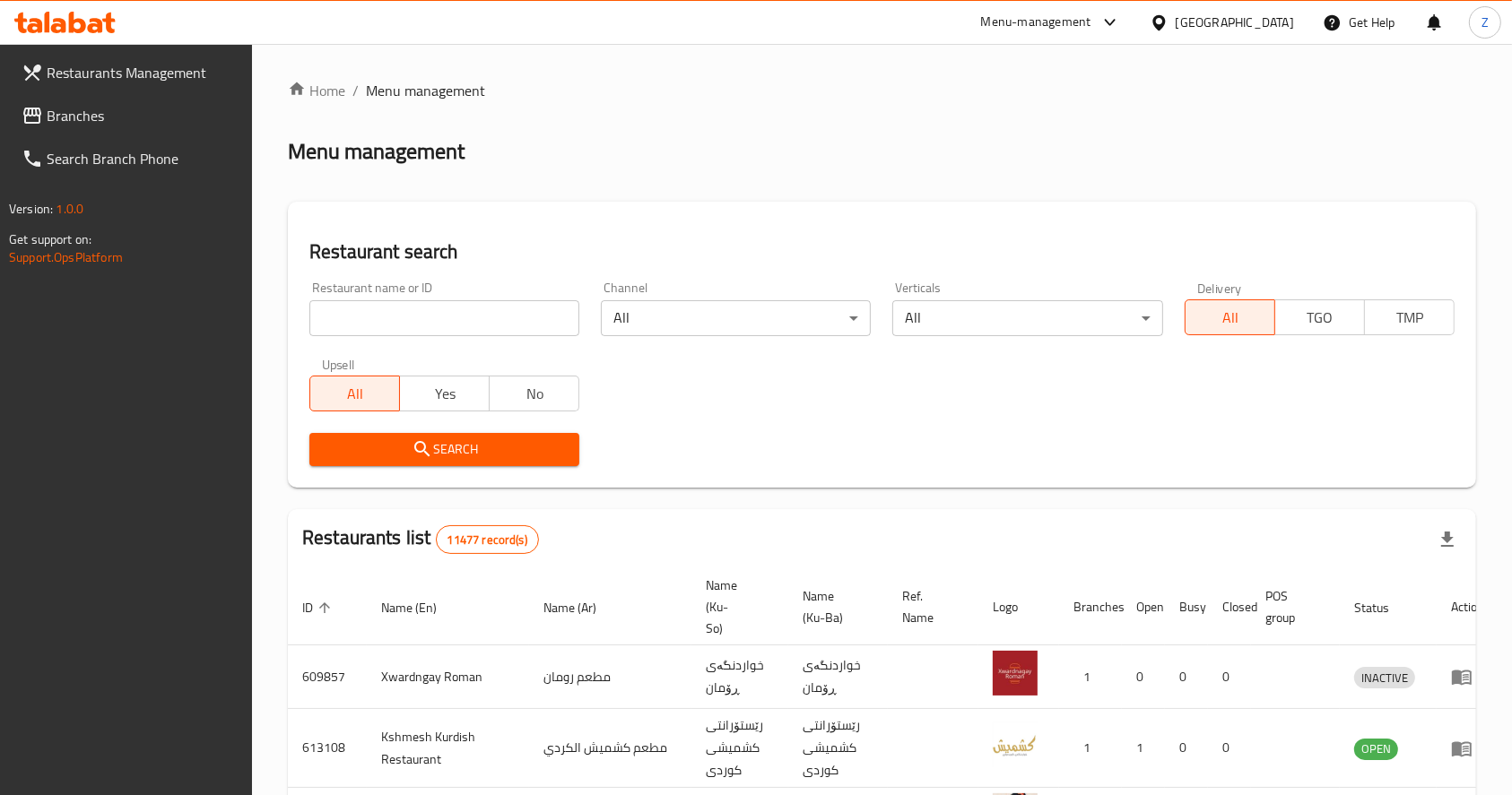
click at [496, 298] on div "Restaurant name or ID Restaurant name or ID" at bounding box center [444, 308] width 270 height 54
click at [495, 312] on input "search" at bounding box center [444, 318] width 270 height 36
type input "لوكاس"
click at [425, 440] on icon "submit" at bounding box center [422, 449] width 21 height 21
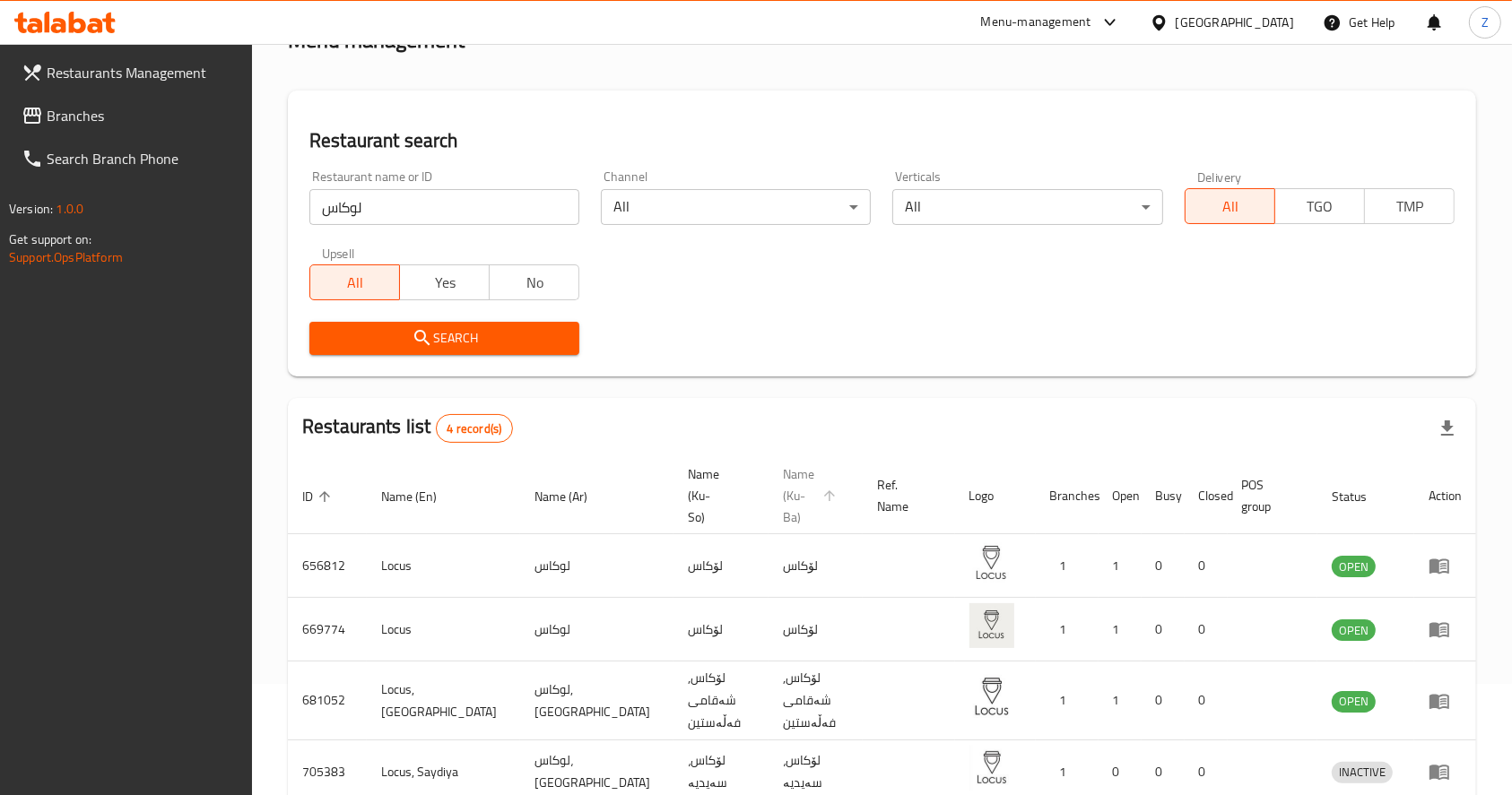
scroll to position [194, 0]
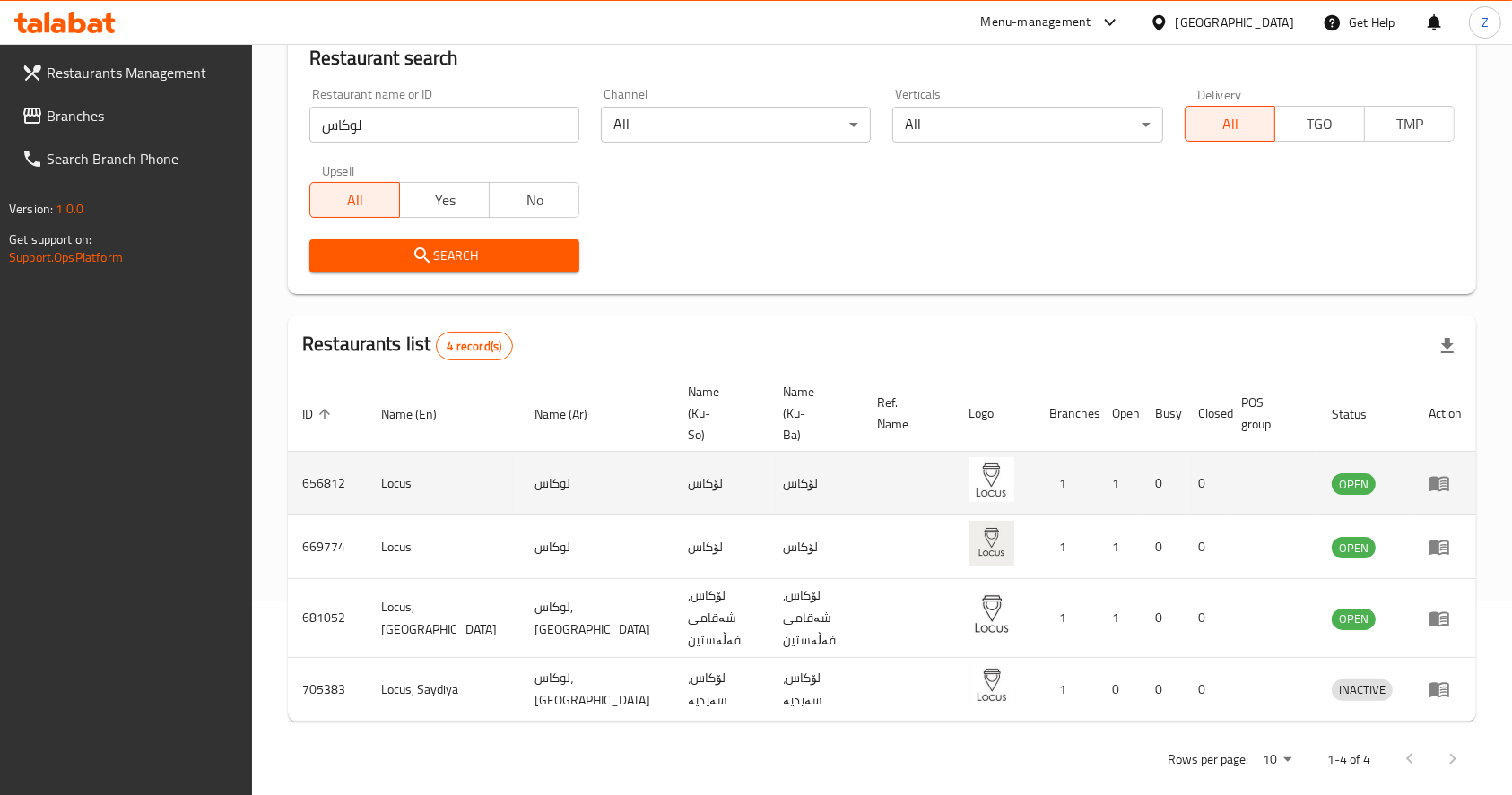
click at [1429, 476] on icon "enhanced table" at bounding box center [1438, 484] width 19 height 16
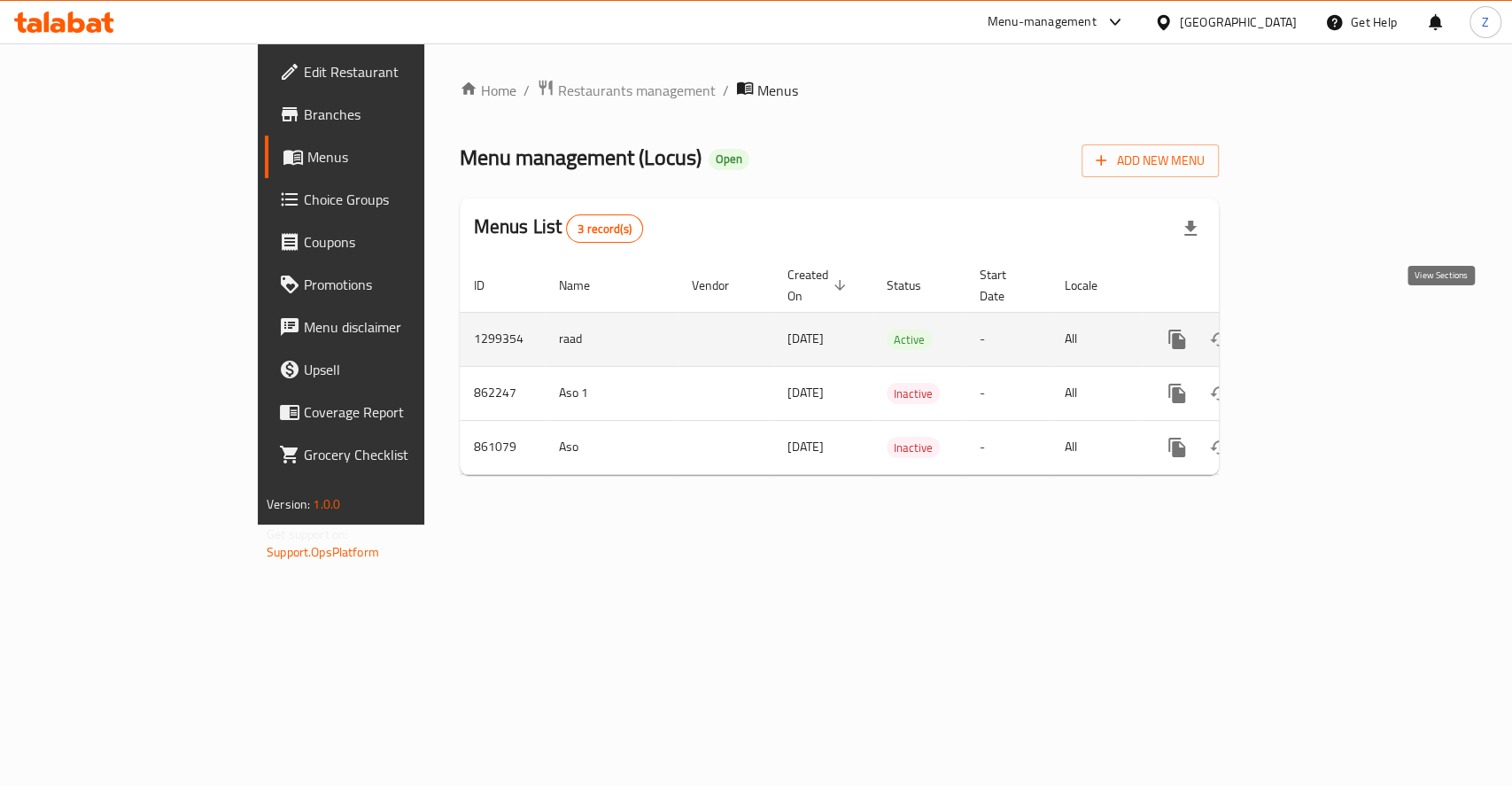
click at [1316, 329] on icon "enhanced table" at bounding box center [1304, 339] width 21 height 21
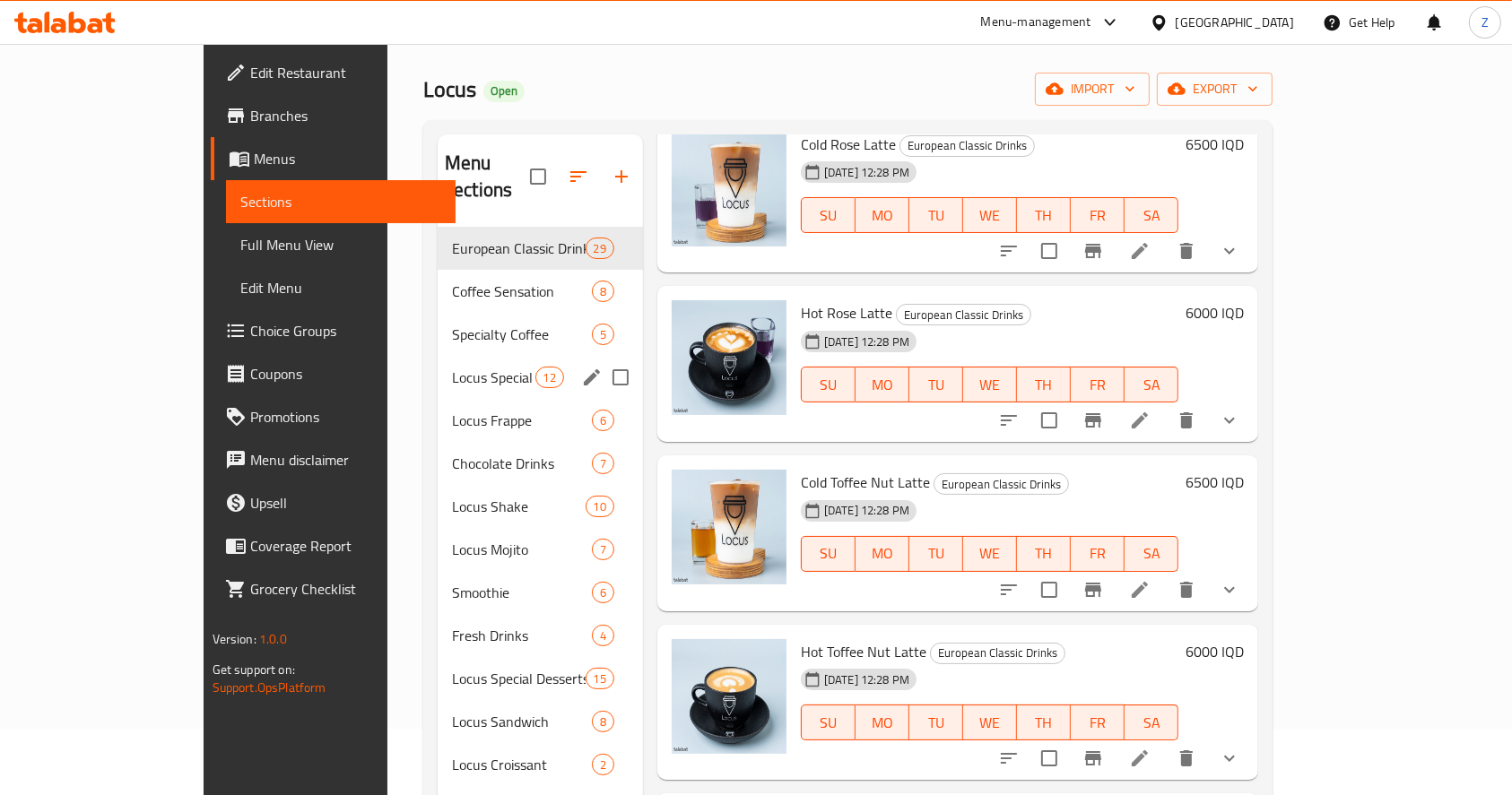
scroll to position [251, 0]
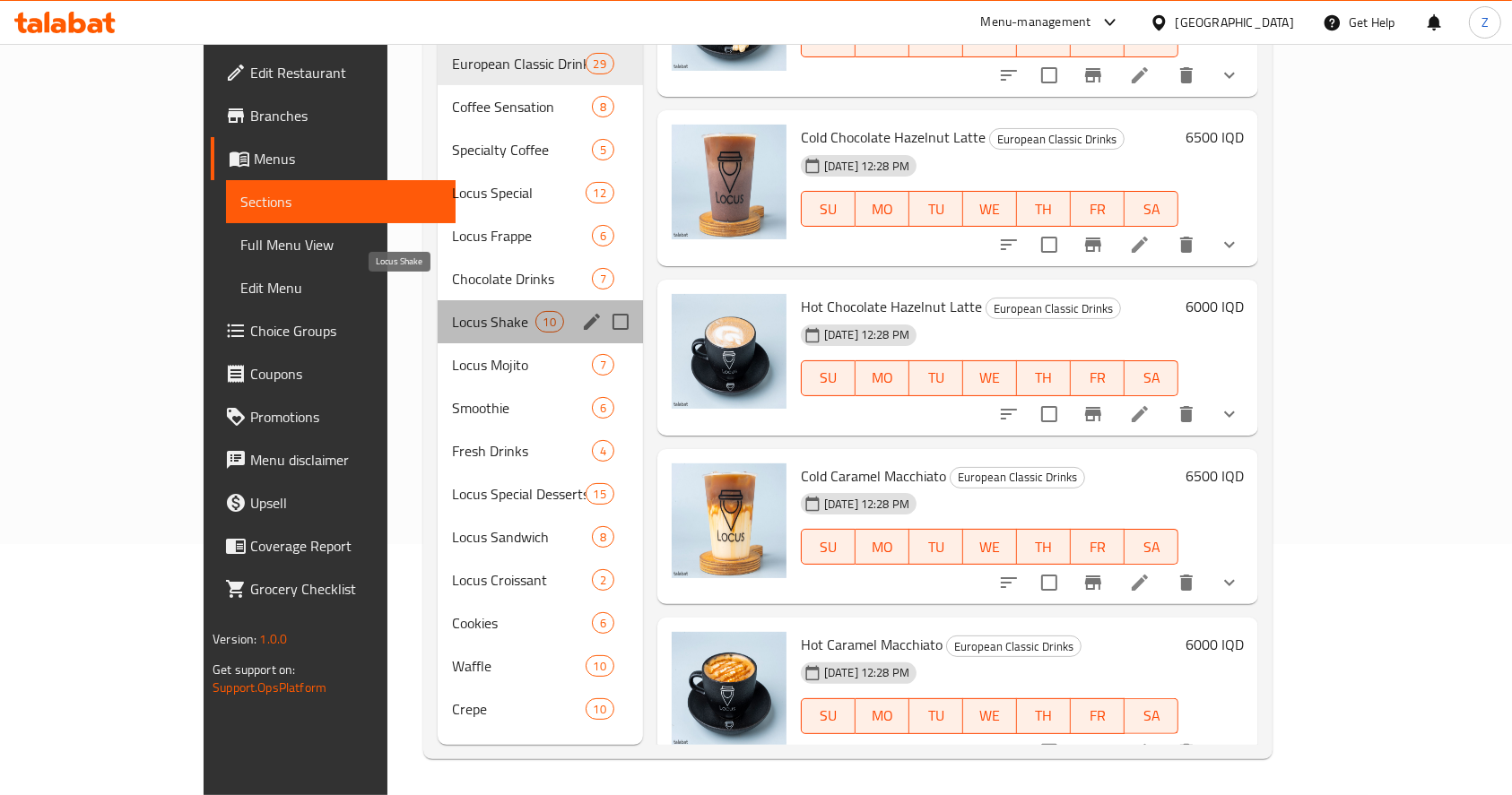
click at [452, 311] on span "Locus Shake" at bounding box center [493, 321] width 83 height 21
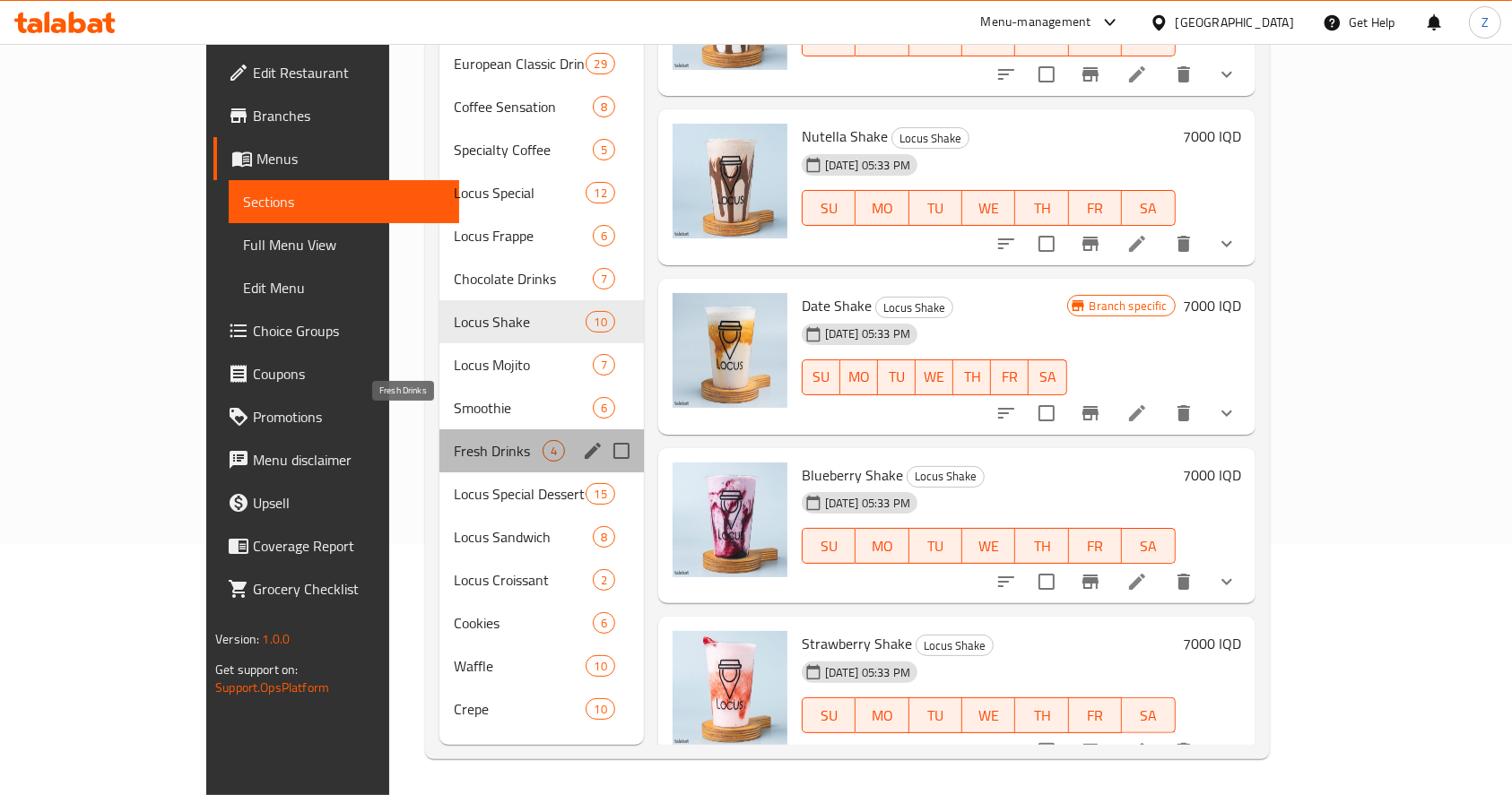
click at [454, 440] on span "Fresh Drinks" at bounding box center [497, 451] width 88 height 21
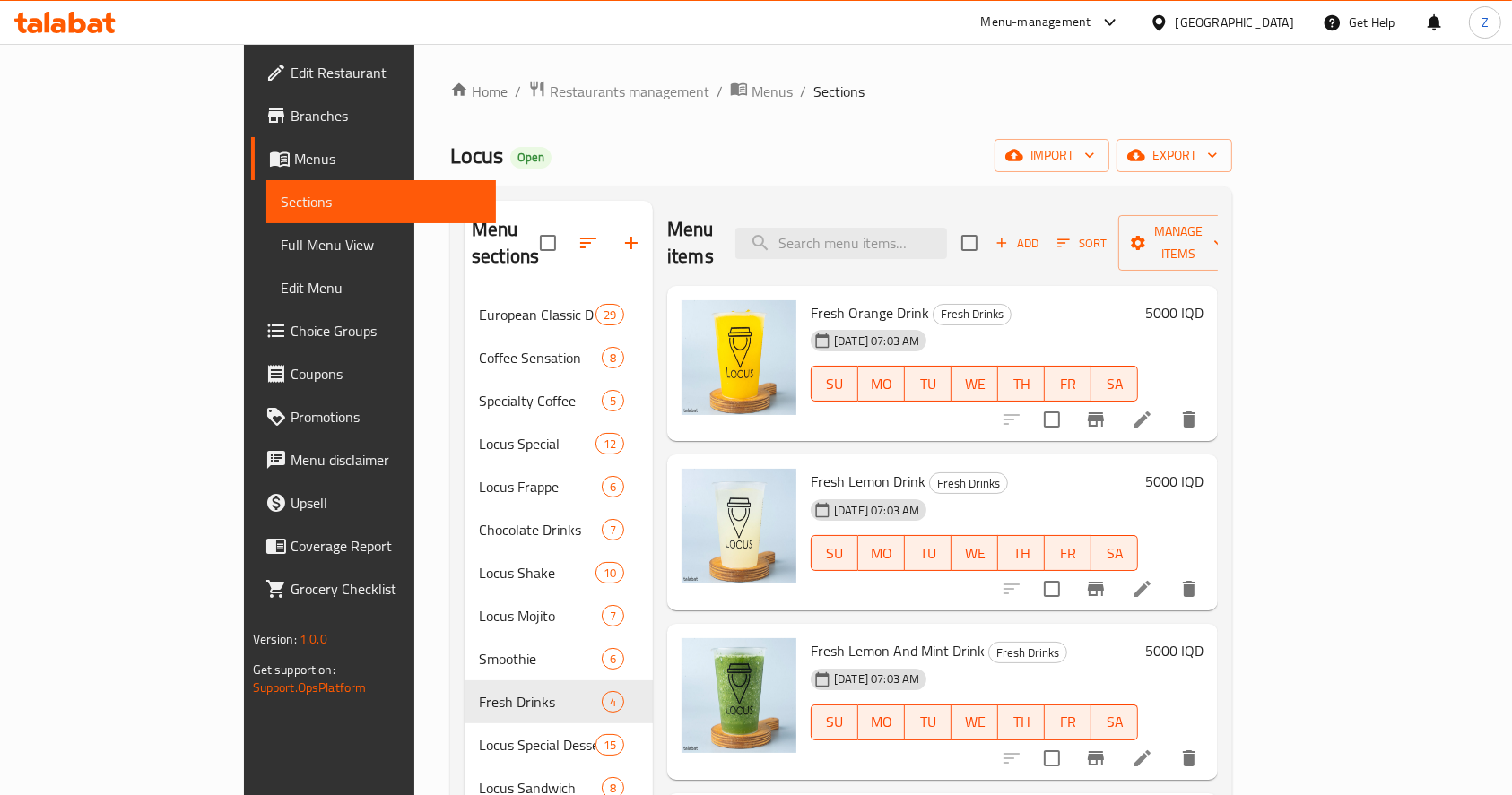
click at [717, 92] on li "/" at bounding box center [720, 90] width 6 height 21
click at [550, 91] on span "Restaurants management" at bounding box center [629, 90] width 160 height 21
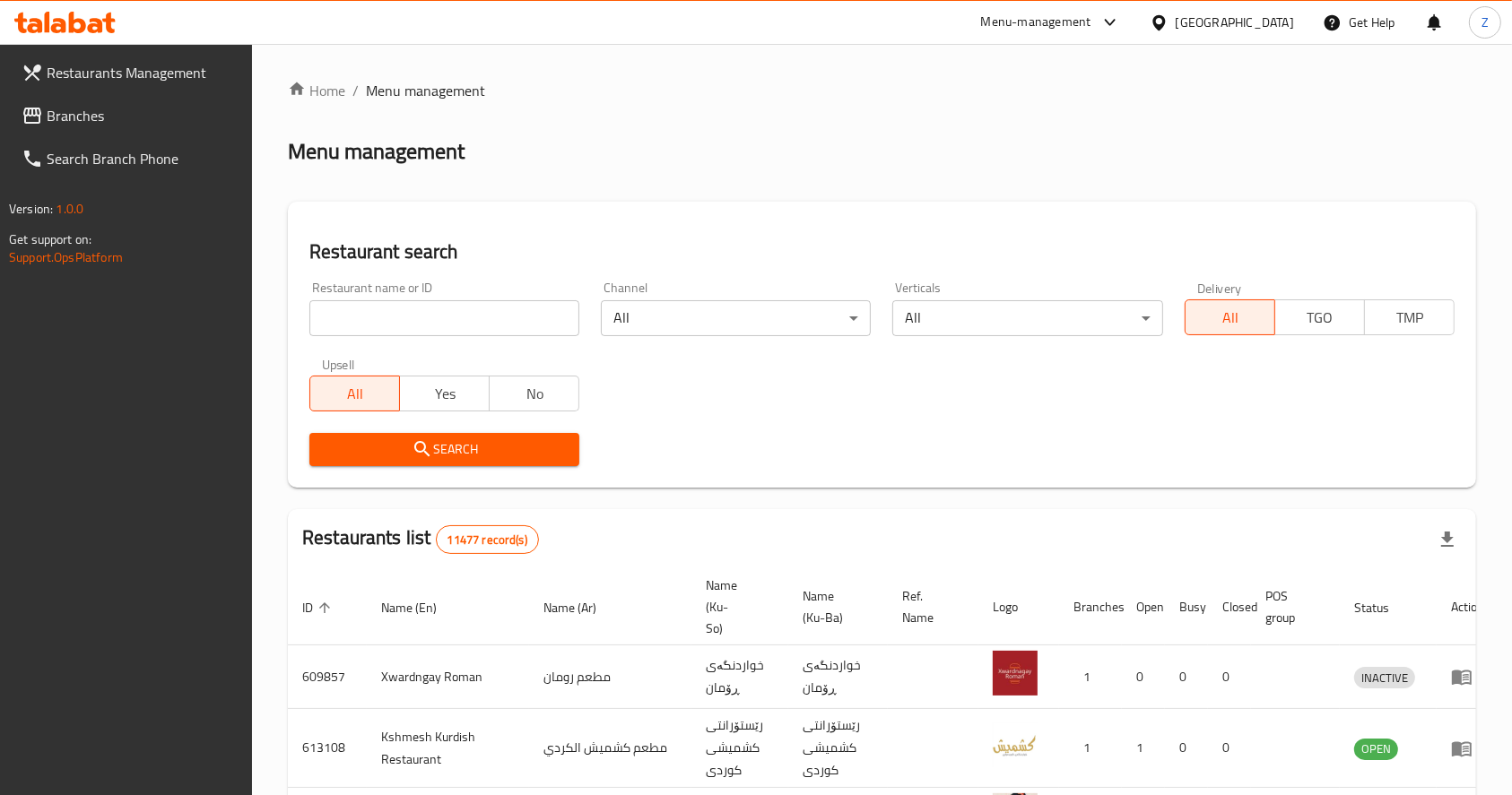
click at [458, 313] on input "search" at bounding box center [444, 318] width 270 height 36
type input "لوكاس"
click at [513, 468] on div "Search" at bounding box center [443, 449] width 291 height 54
click at [516, 453] on span "Search" at bounding box center [443, 450] width 241 height 22
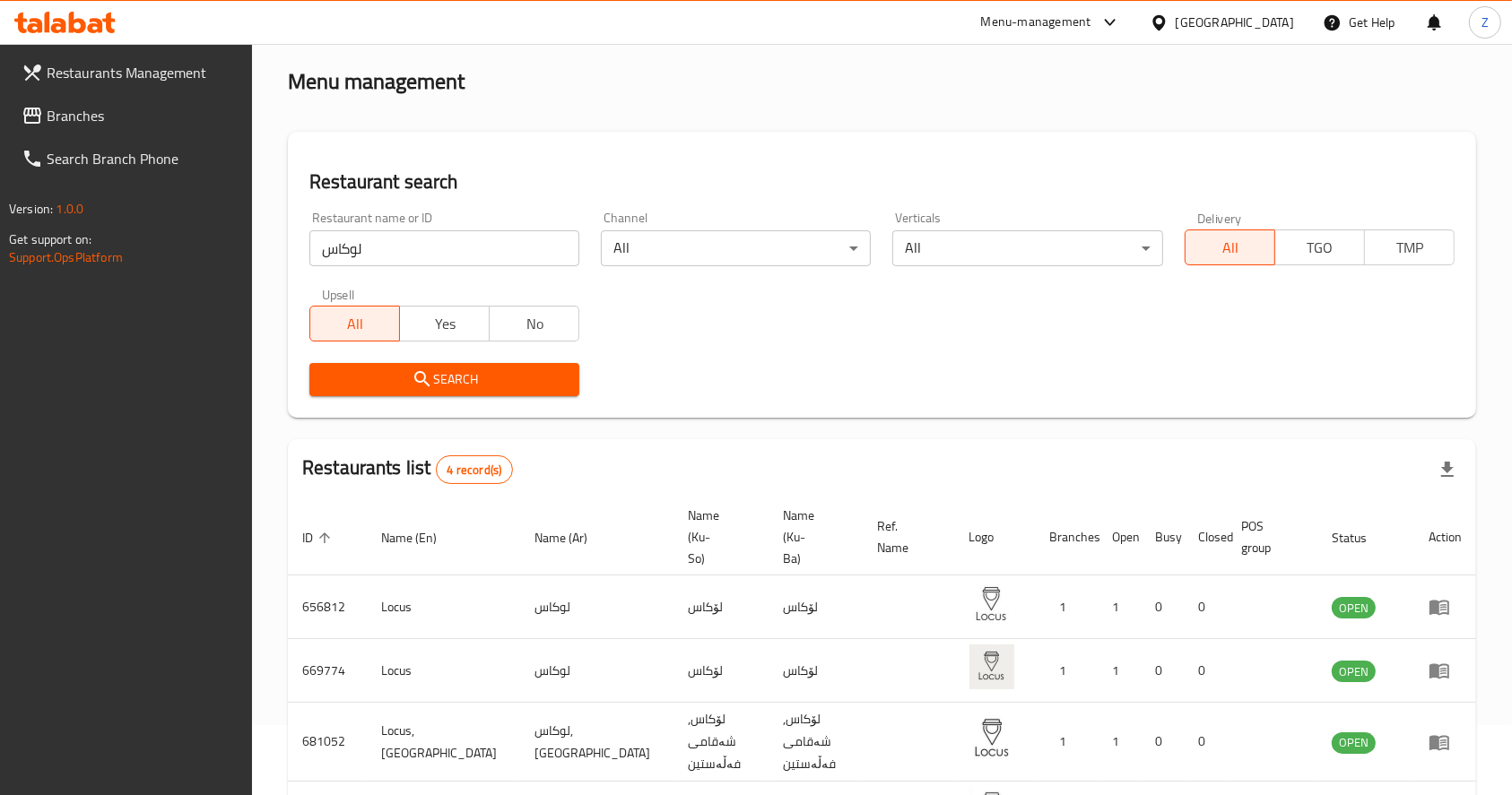
scroll to position [194, 0]
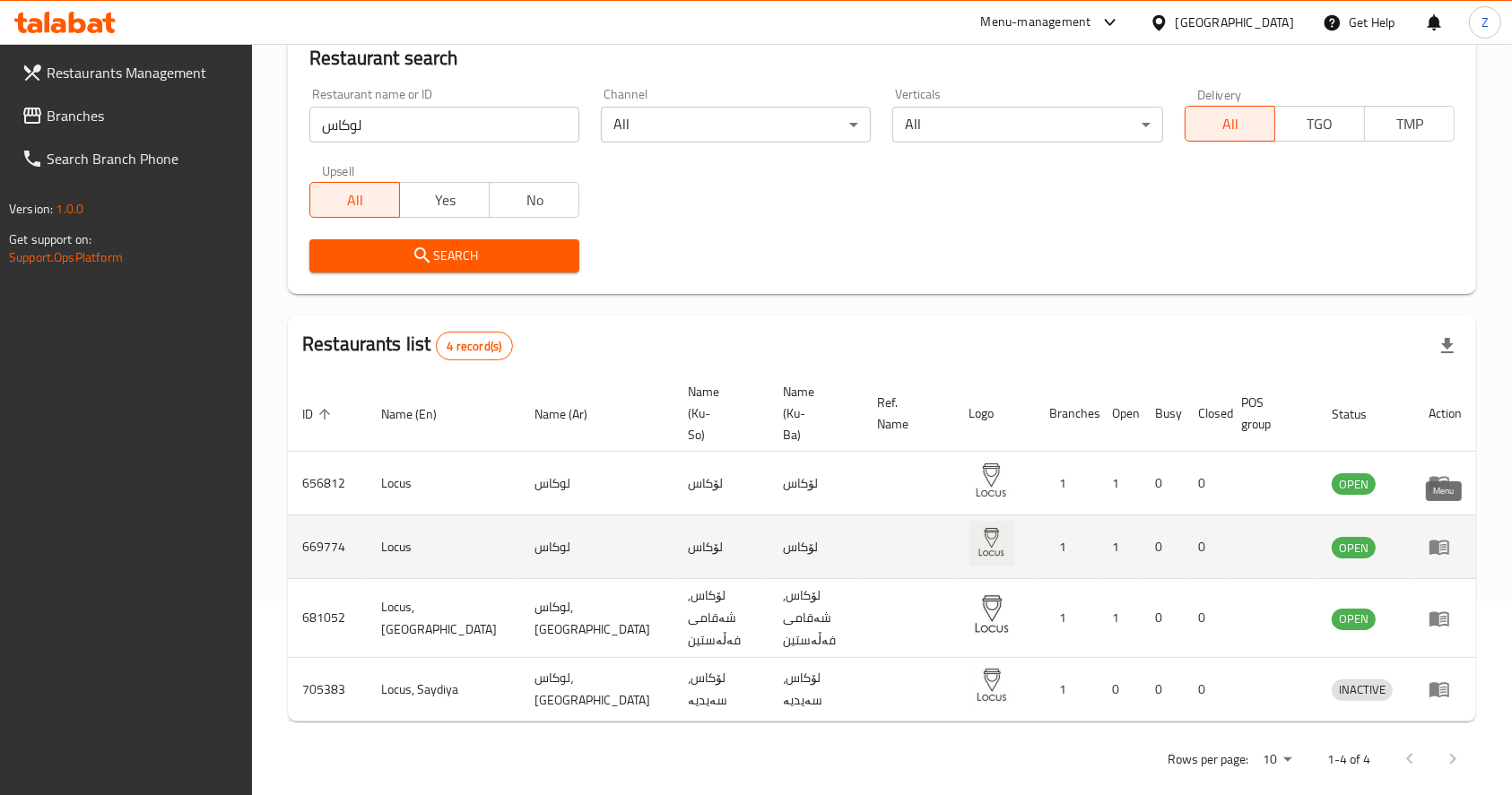
click at [1433, 540] on icon "enhanced table" at bounding box center [1438, 548] width 19 height 16
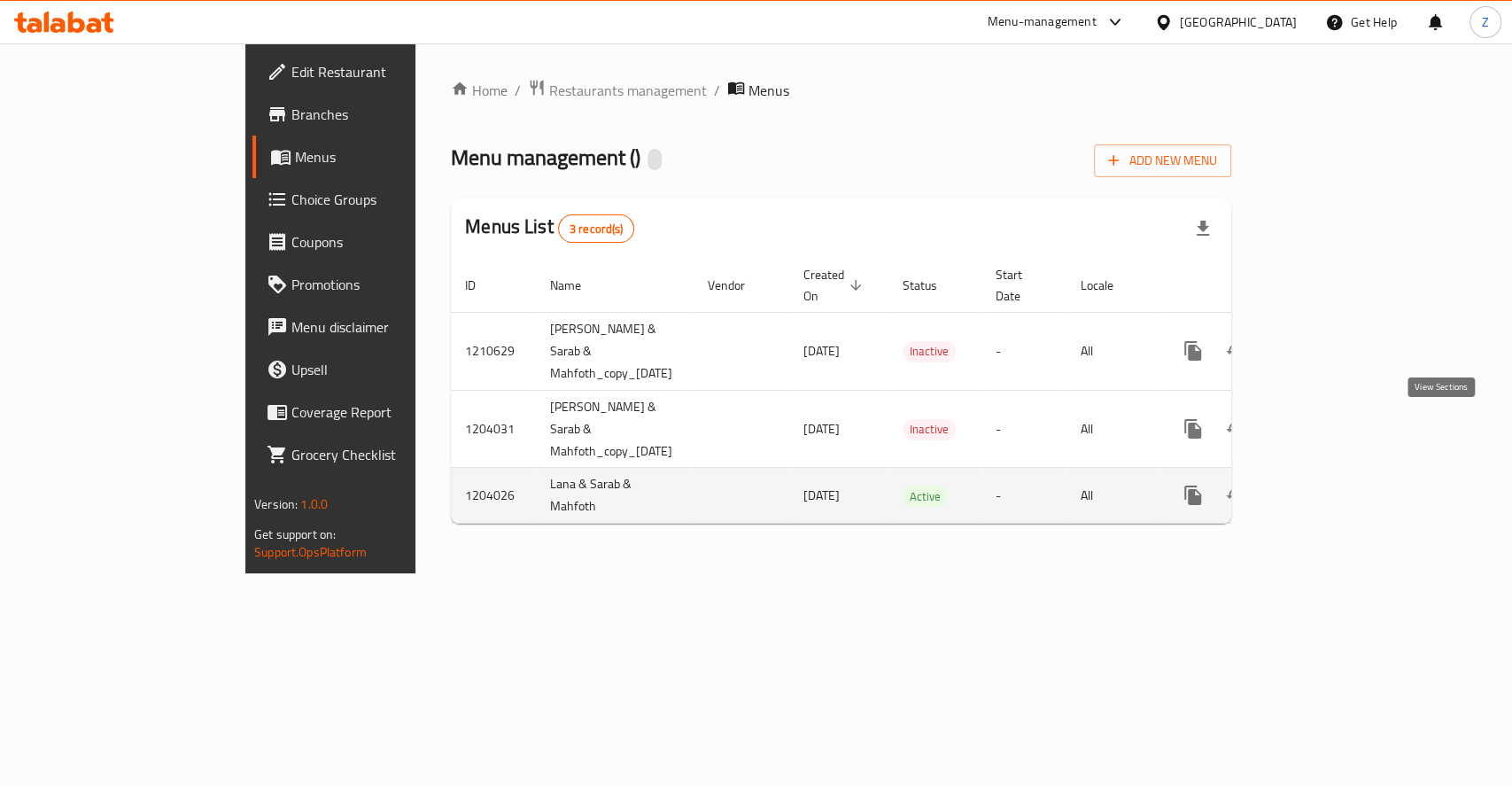
click at [1331, 485] on icon "enhanced table" at bounding box center [1320, 495] width 21 height 21
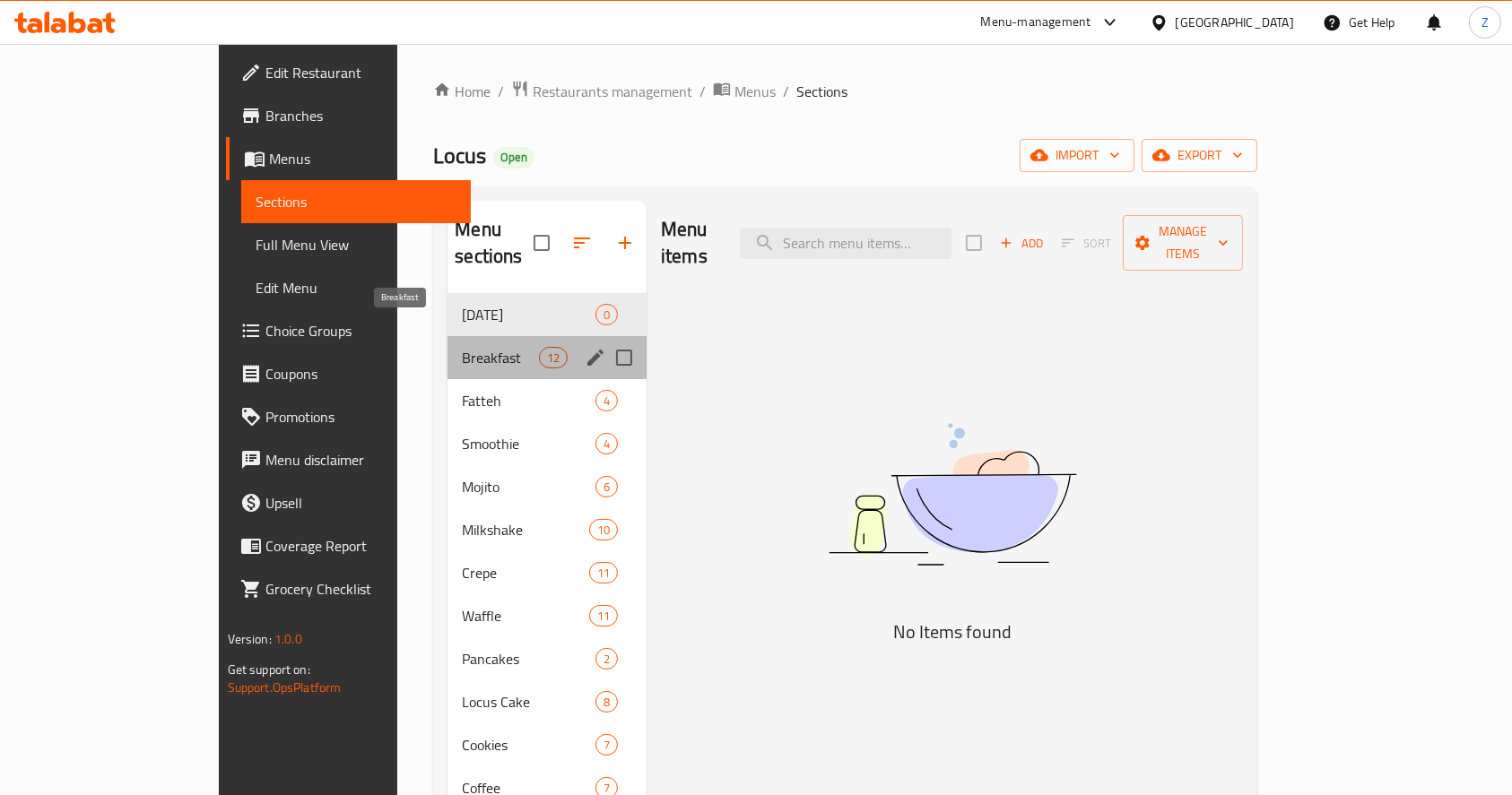
click at [462, 347] on span "Breakfast" at bounding box center [500, 357] width 77 height 21
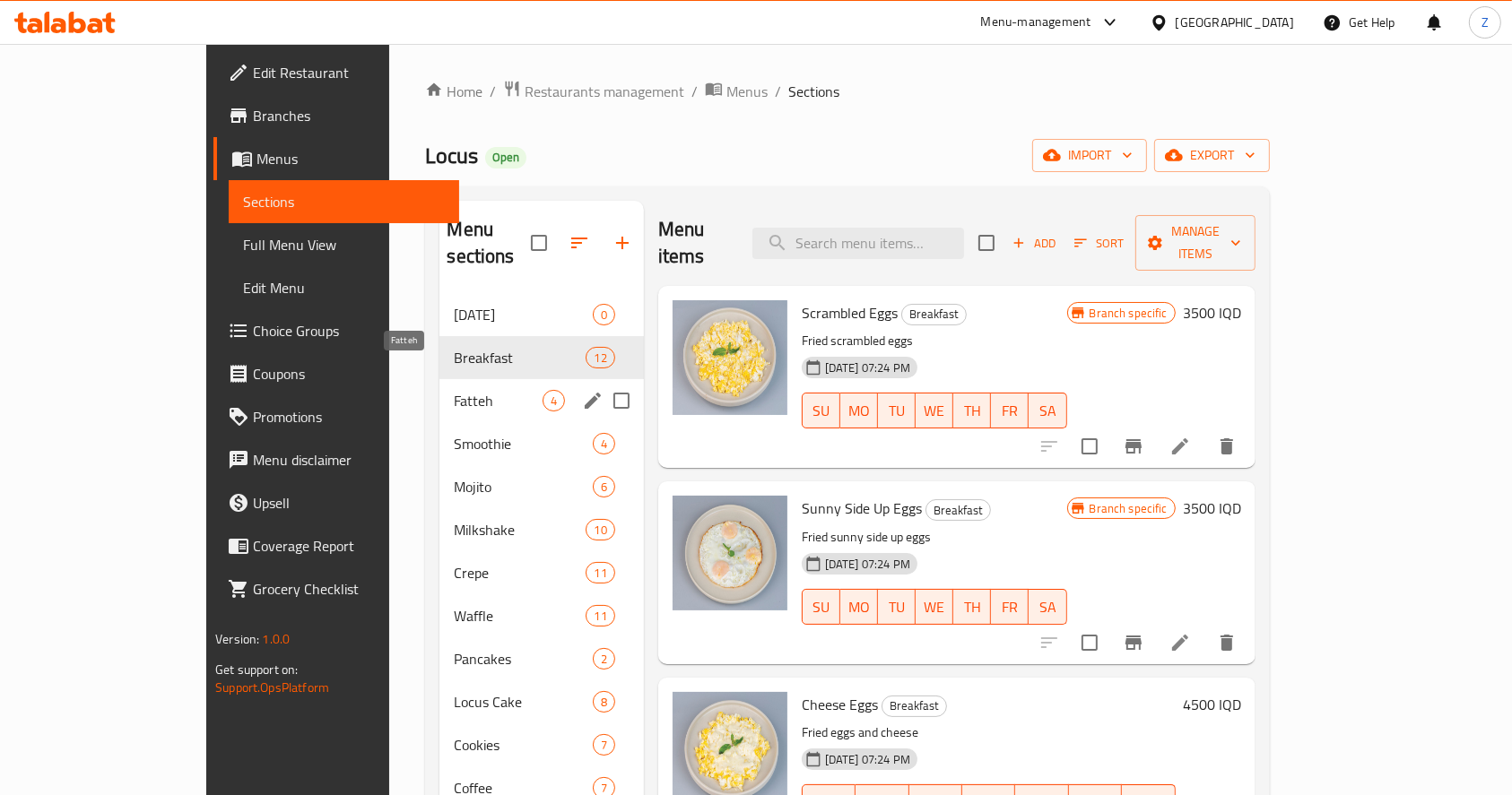
click at [454, 390] on span "Fatteh" at bounding box center [497, 400] width 88 height 21
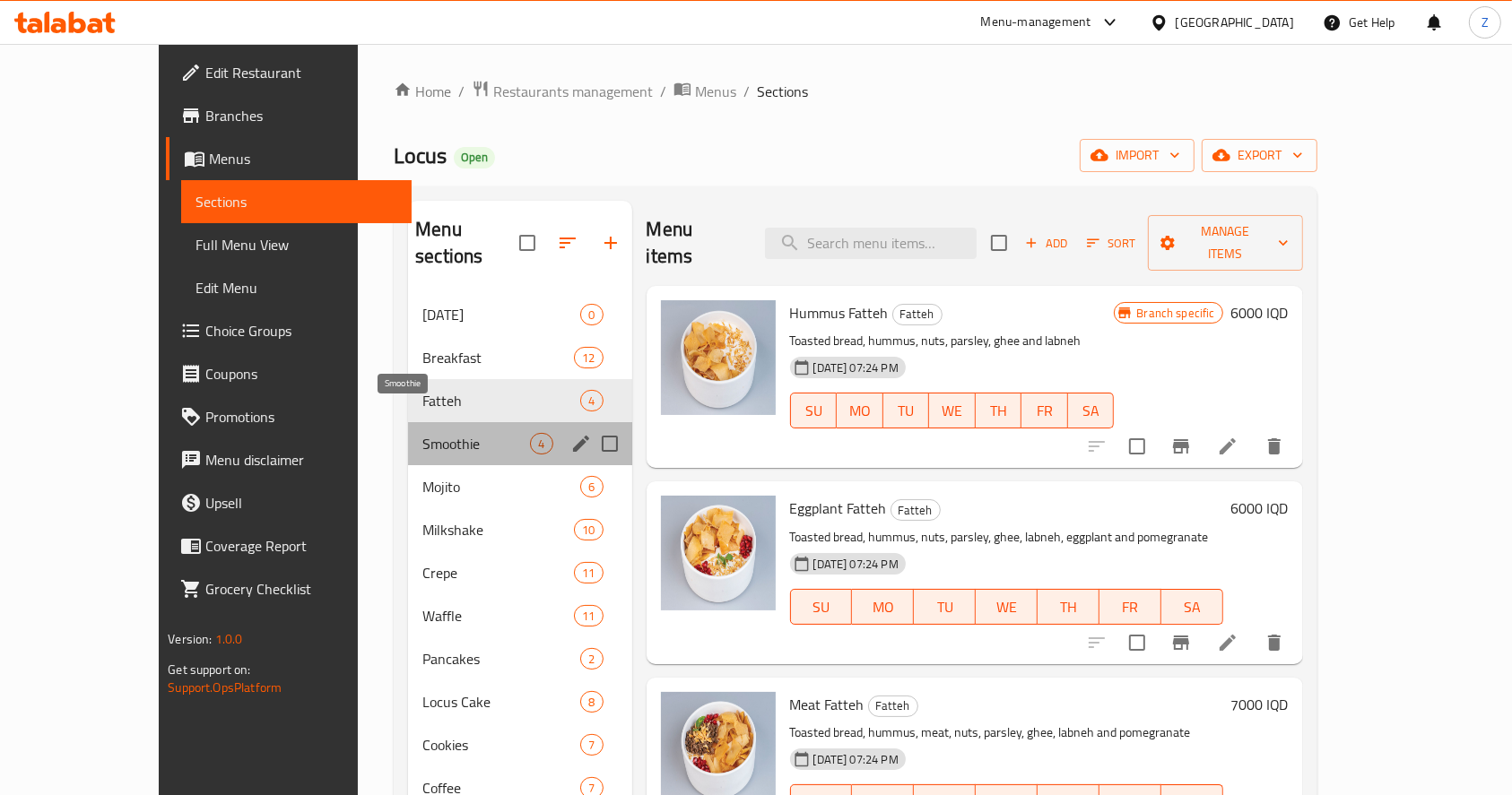
click at [434, 433] on span "Smoothie" at bounding box center [476, 443] width 107 height 21
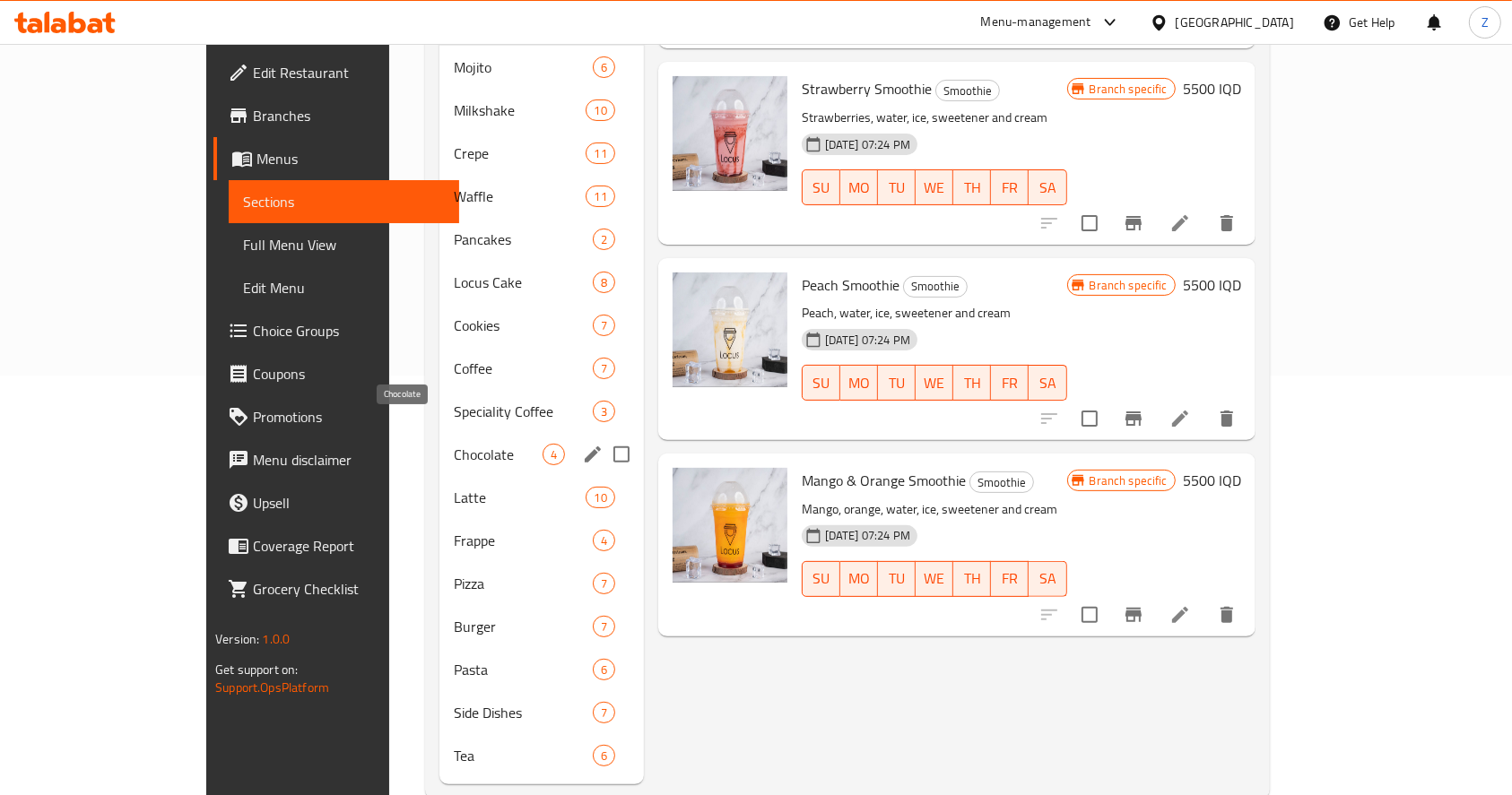
scroll to position [431, 0]
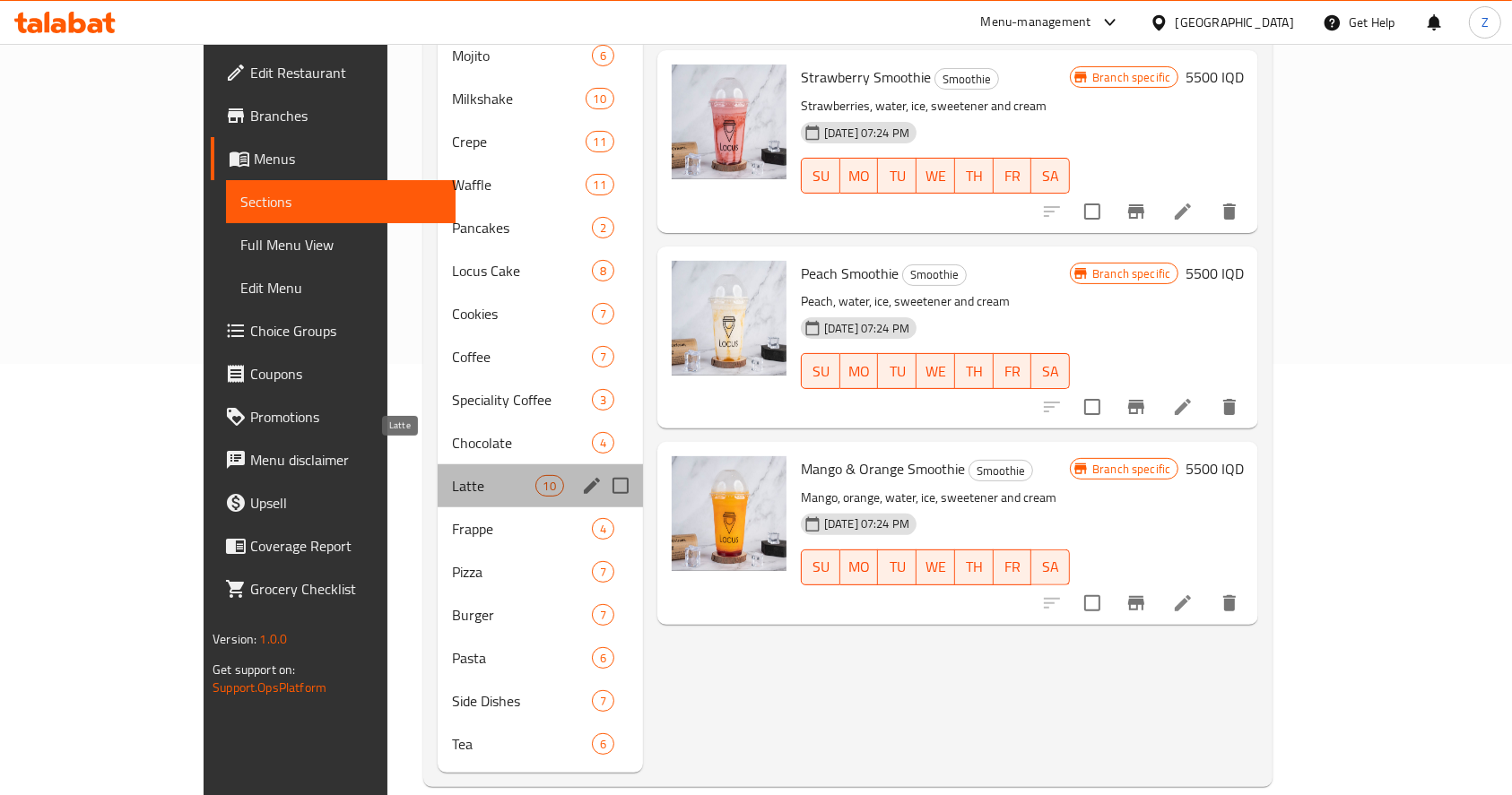
click at [452, 475] on span "Latte" at bounding box center [493, 485] width 83 height 21
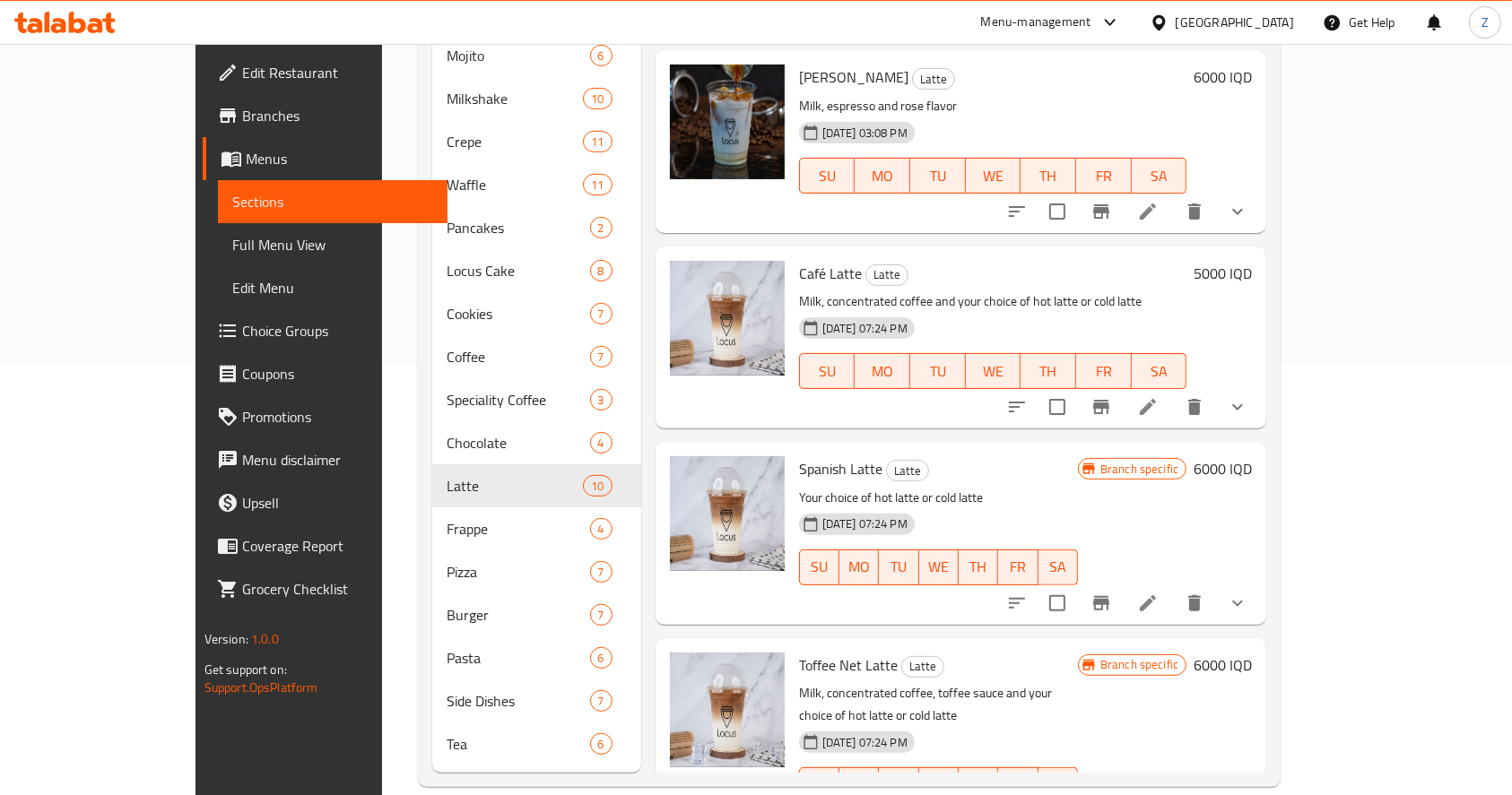
click at [864, 291] on p "Milk, concentrated coffee and your choice of hot latte or cold latte" at bounding box center [993, 302] width 388 height 22
click at [914, 291] on p "Milk, concentrated coffee and your choice of hot latte or cold latte" at bounding box center [993, 302] width 388 height 22
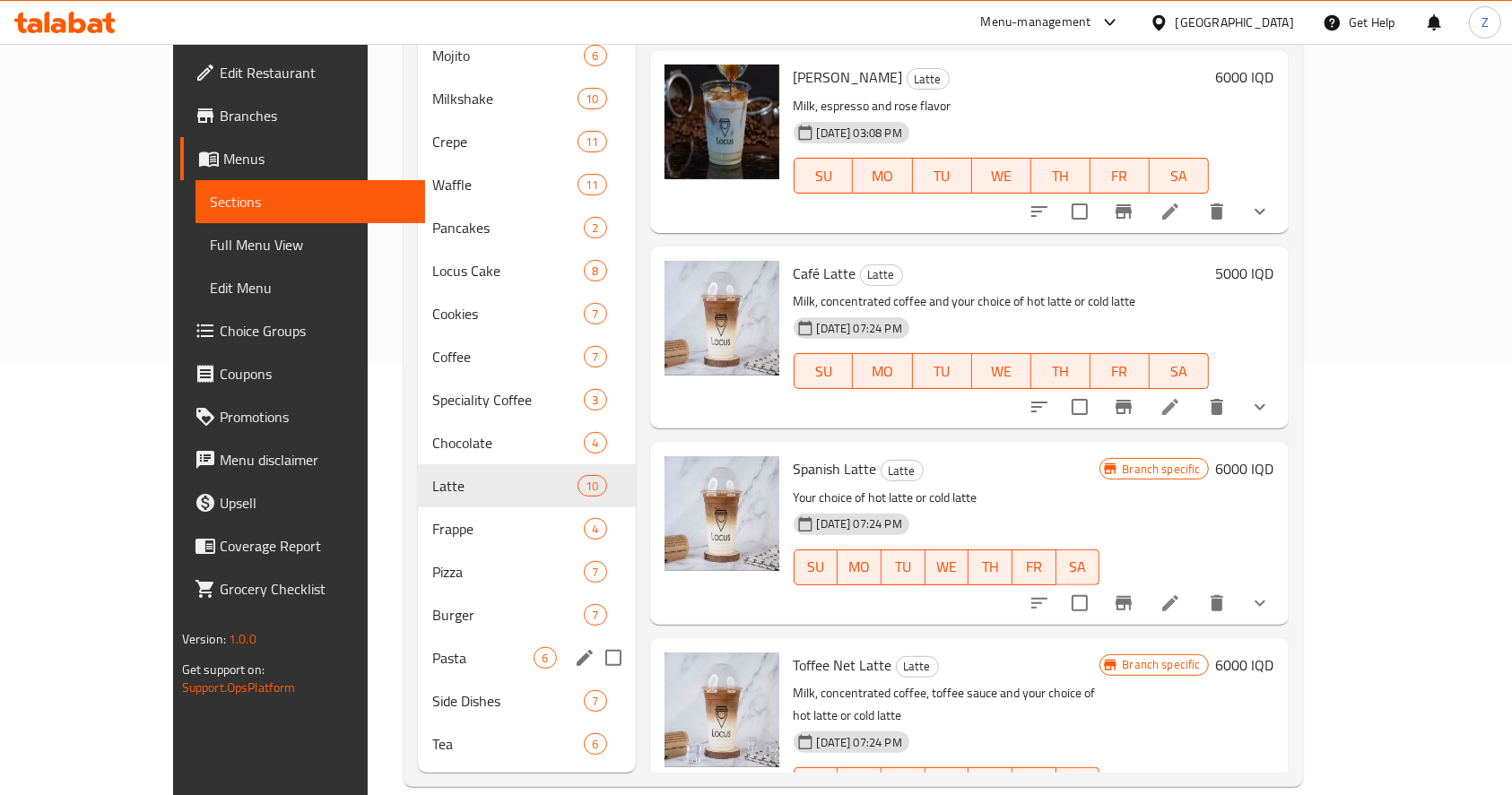
click at [429, 636] on div "Pasta 6" at bounding box center [526, 657] width 218 height 43
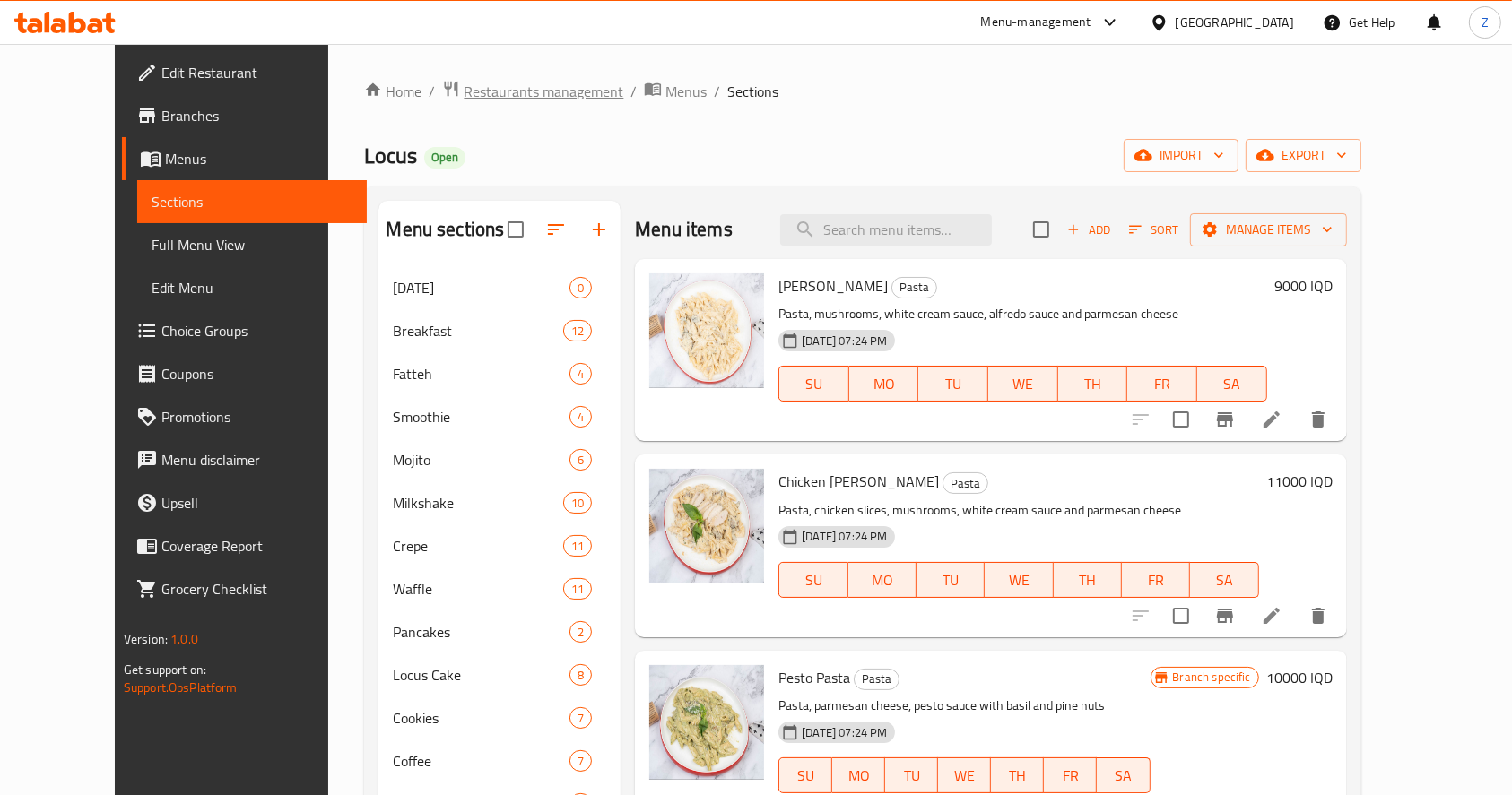
click at [531, 88] on span "Restaurants management" at bounding box center [543, 90] width 160 height 21
